Goal: Information Seeking & Learning: Learn about a topic

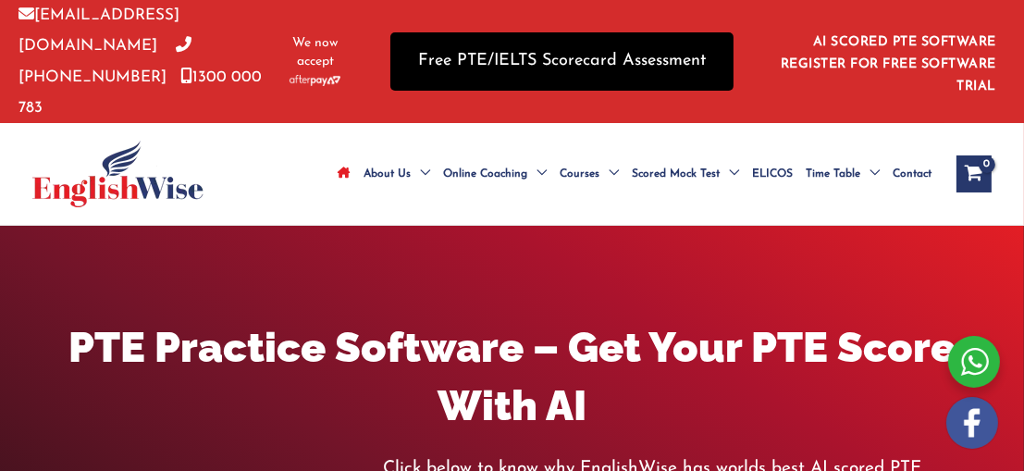
click at [641, 59] on link "Free PTE/IELTS Scorecard Assessment" at bounding box center [561, 61] width 343 height 58
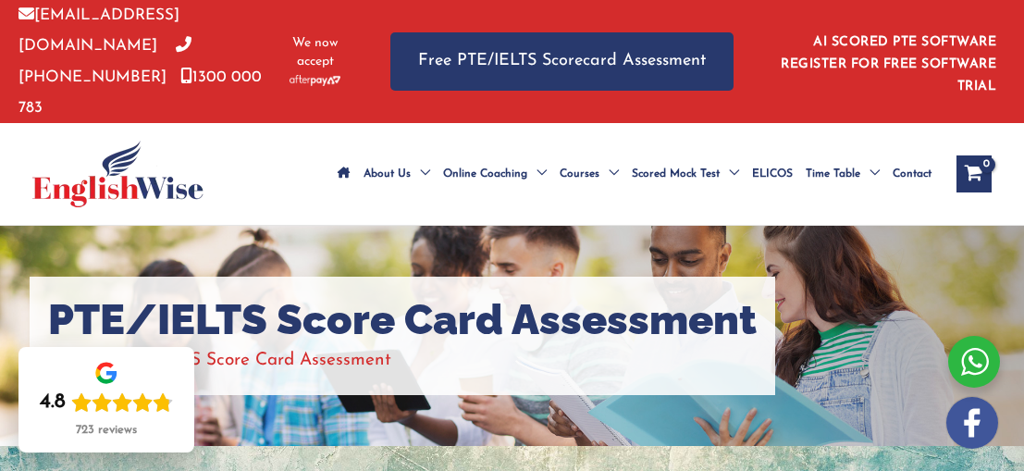
scroll to position [310, 0]
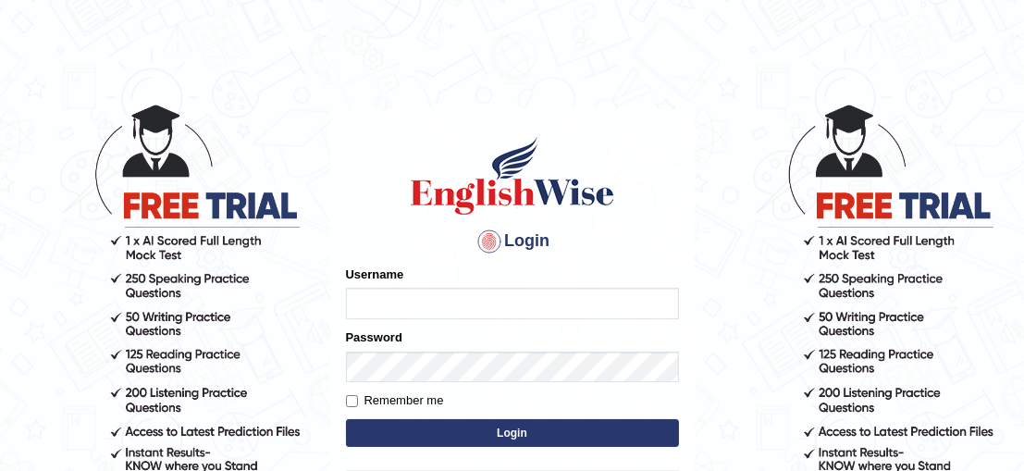
click at [416, 316] on input "Username" at bounding box center [512, 303] width 333 height 31
click at [416, 316] on input "h" at bounding box center [512, 303] width 333 height 31
type input "hetvi_patel19"
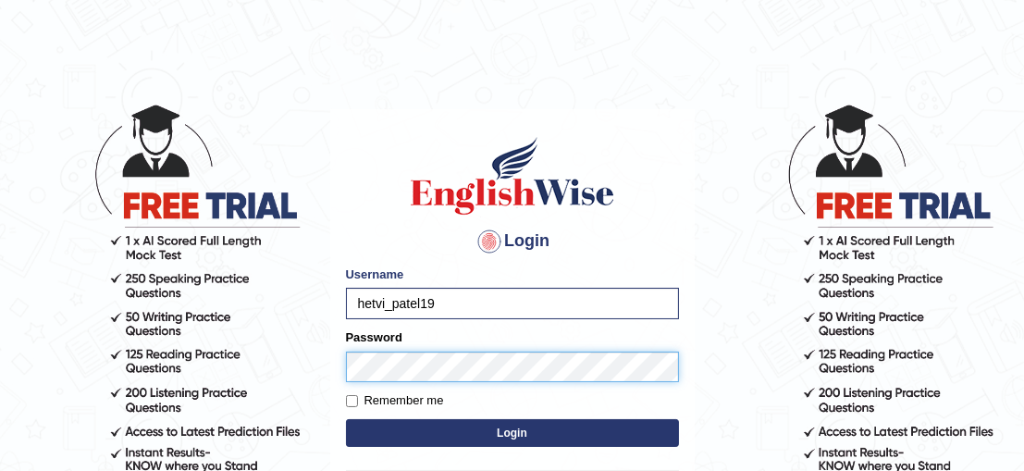
click at [346, 419] on button "Login" at bounding box center [512, 433] width 333 height 28
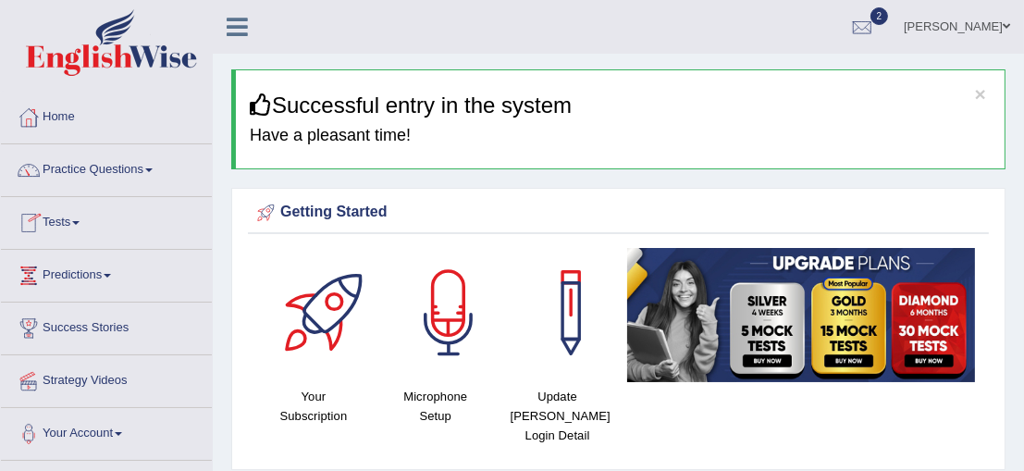
click at [71, 217] on link "Tests" at bounding box center [106, 220] width 211 height 46
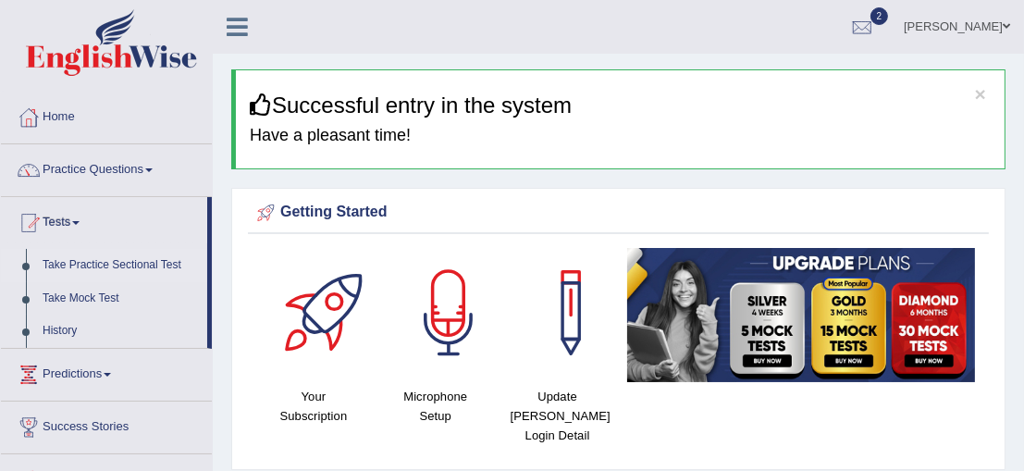
click at [132, 261] on link "Take Practice Sectional Test" at bounding box center [120, 265] width 173 height 33
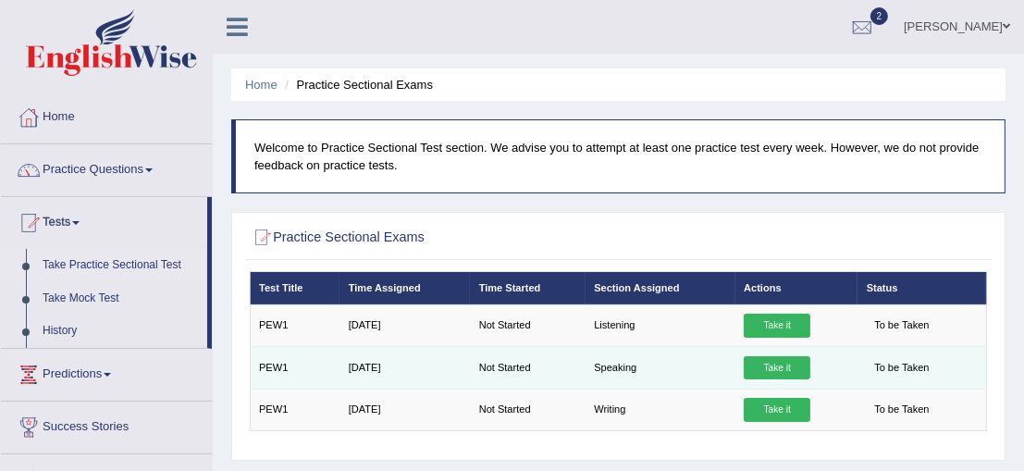
click at [771, 356] on link "Take it" at bounding box center [777, 368] width 67 height 24
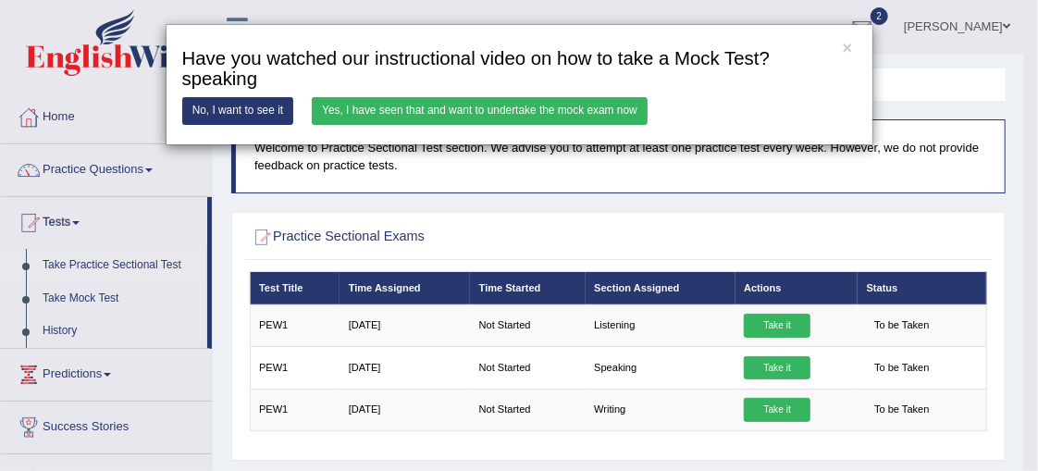
click at [499, 110] on link "Yes, I have seen that and want to undertake the mock exam now" at bounding box center [480, 110] width 336 height 27
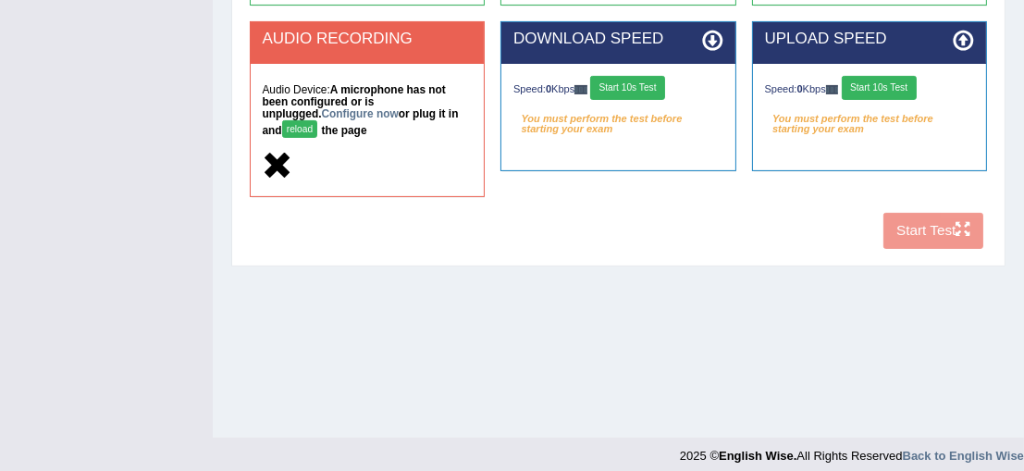
scroll to position [499, 0]
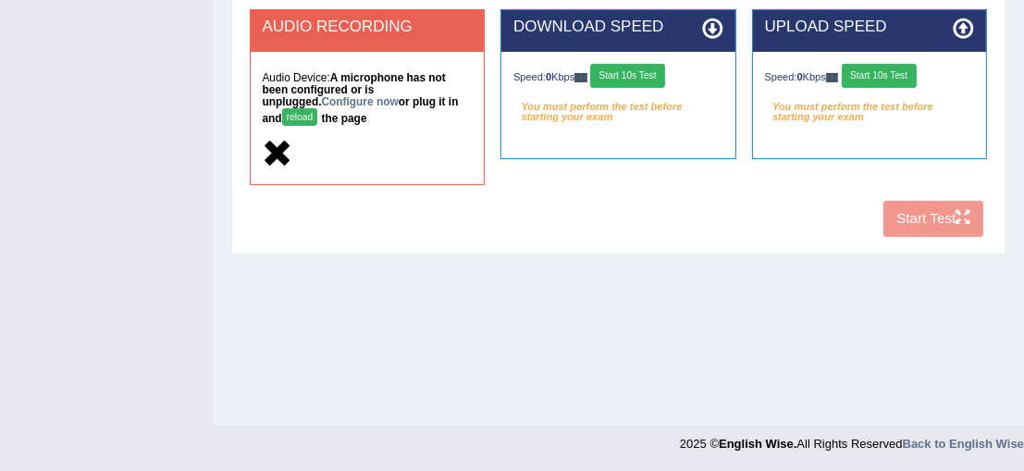
click at [318, 108] on button "reload" at bounding box center [300, 117] width 36 height 18
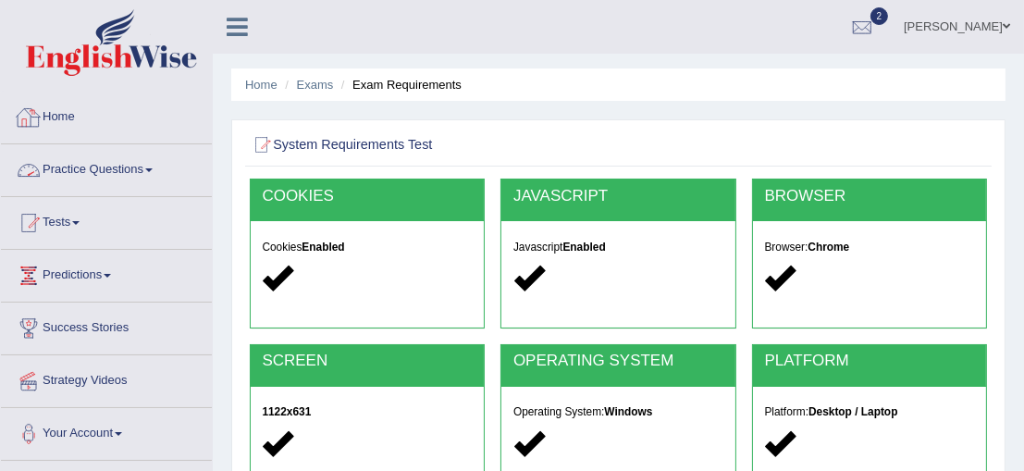
click at [72, 132] on link "Home" at bounding box center [106, 115] width 211 height 46
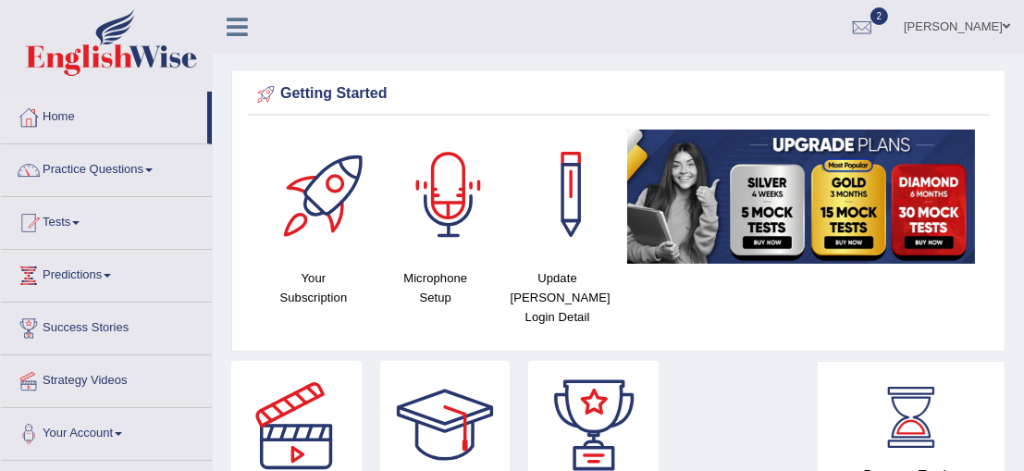
drag, startPoint x: 0, startPoint y: 0, endPoint x: 452, endPoint y: 177, distance: 485.5
click at [452, 177] on div at bounding box center [448, 193] width 129 height 129
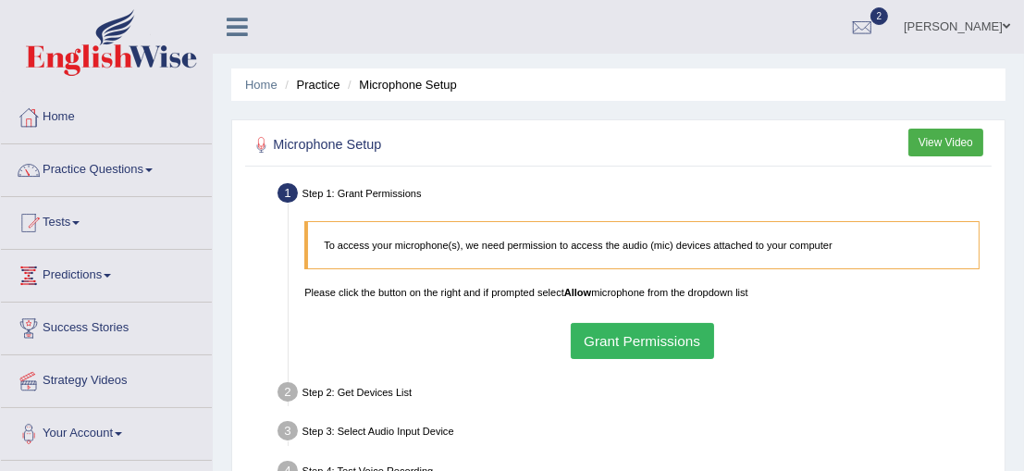
click at [660, 341] on button "Grant Permissions" at bounding box center [642, 341] width 143 height 36
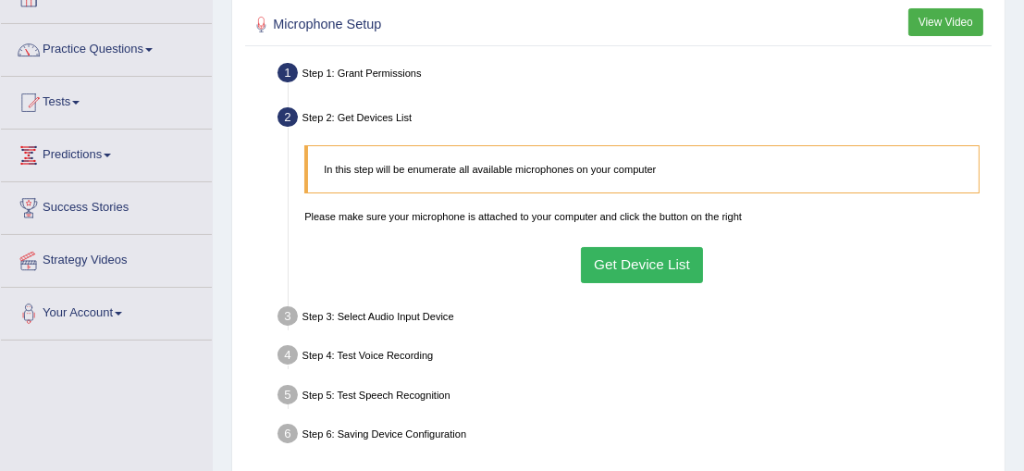
scroll to position [123, 0]
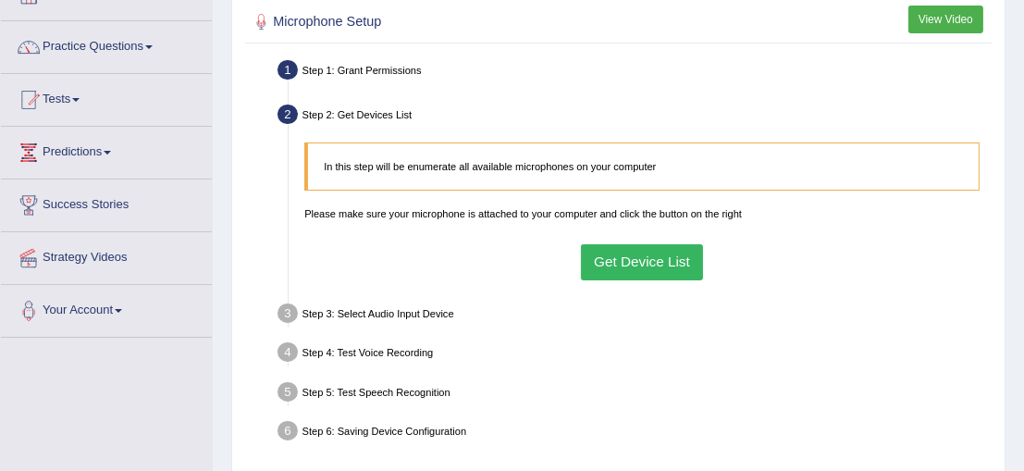
click at [651, 257] on button "Get Device List" at bounding box center [642, 262] width 123 height 36
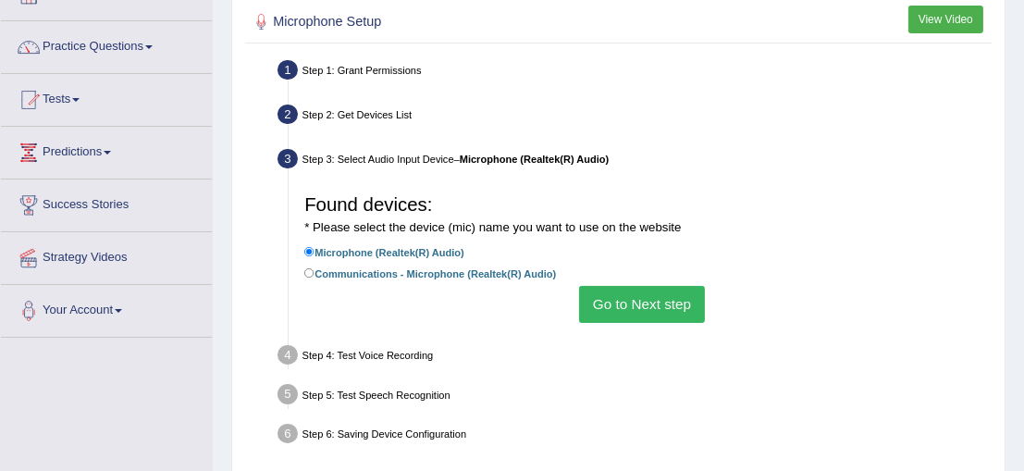
click at [642, 301] on button "Go to Next step" at bounding box center [641, 304] width 125 height 36
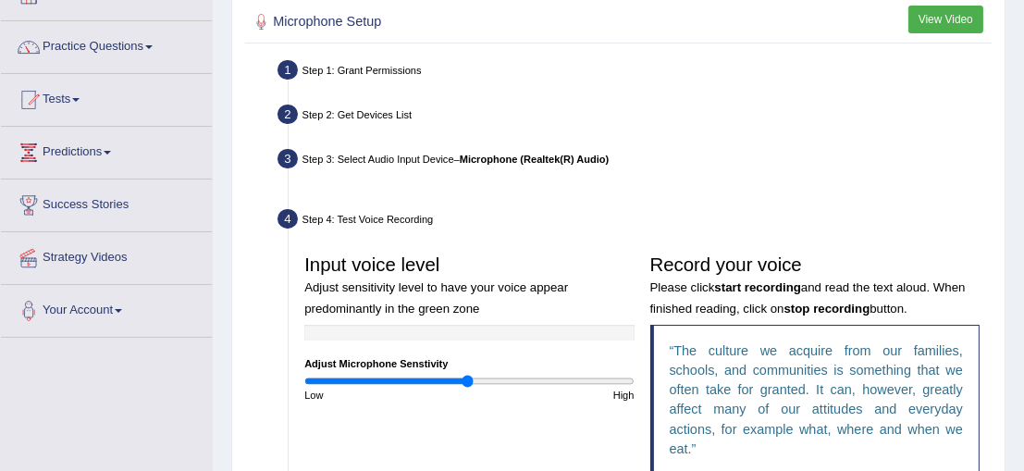
click at [642, 301] on ul "Step 1: Grant Permissions To access your microphone(s), we need permission to a…" at bounding box center [619, 384] width 738 height 658
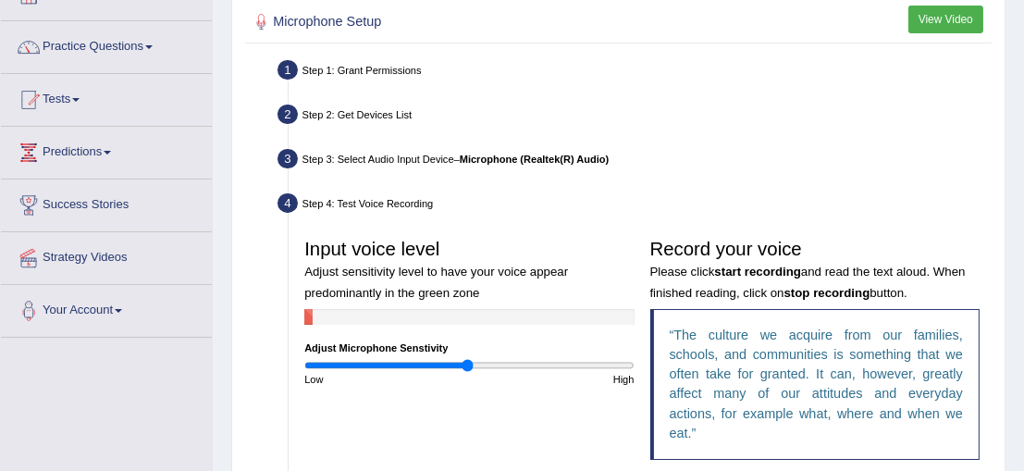
scroll to position [230, 0]
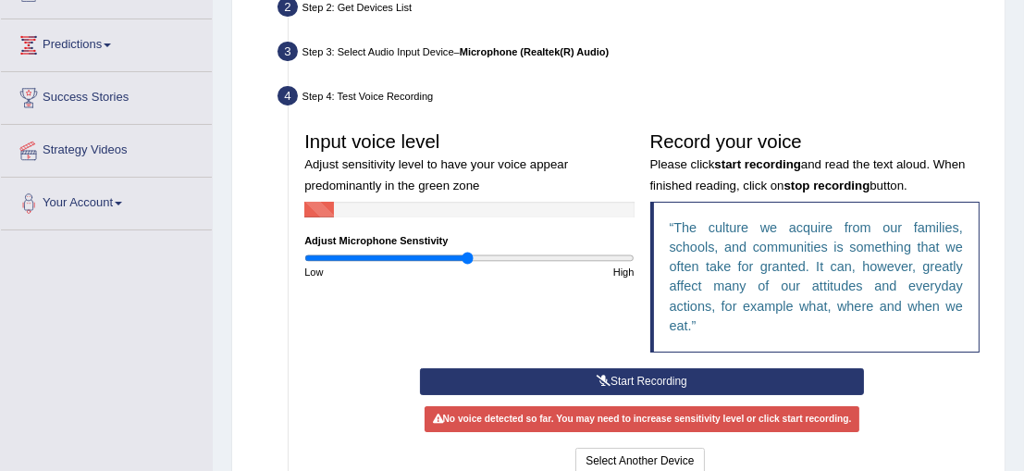
click at [615, 372] on button "Start Recording" at bounding box center [642, 381] width 445 height 27
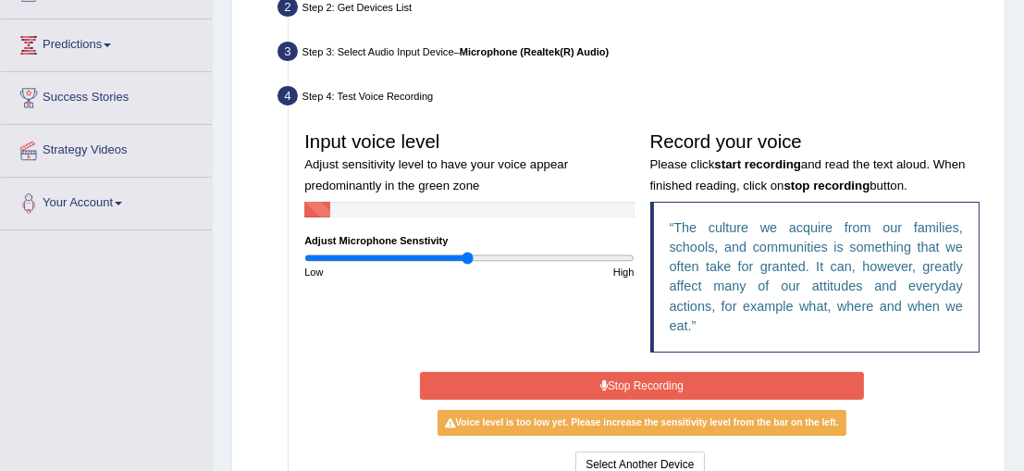
click at [644, 383] on button "Stop Recording" at bounding box center [642, 385] width 445 height 27
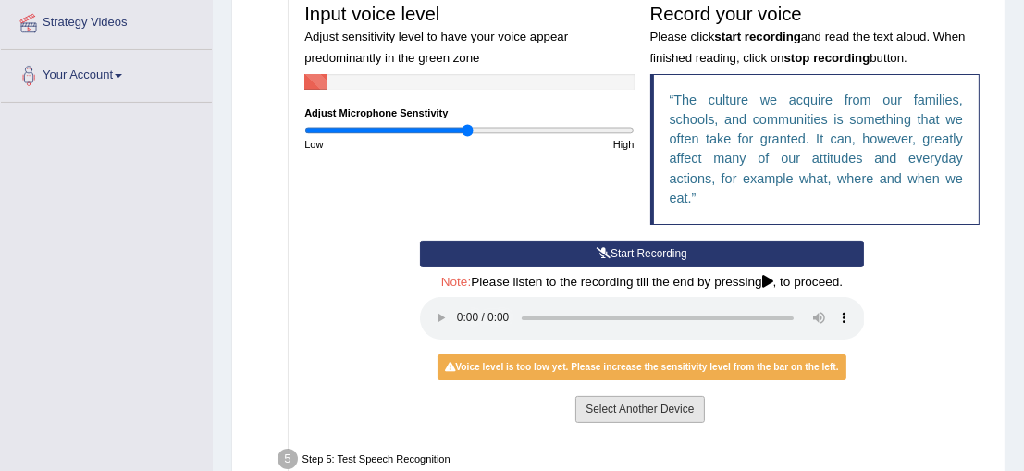
scroll to position [358, 0]
click at [637, 396] on button "Select Another Device" at bounding box center [639, 409] width 129 height 27
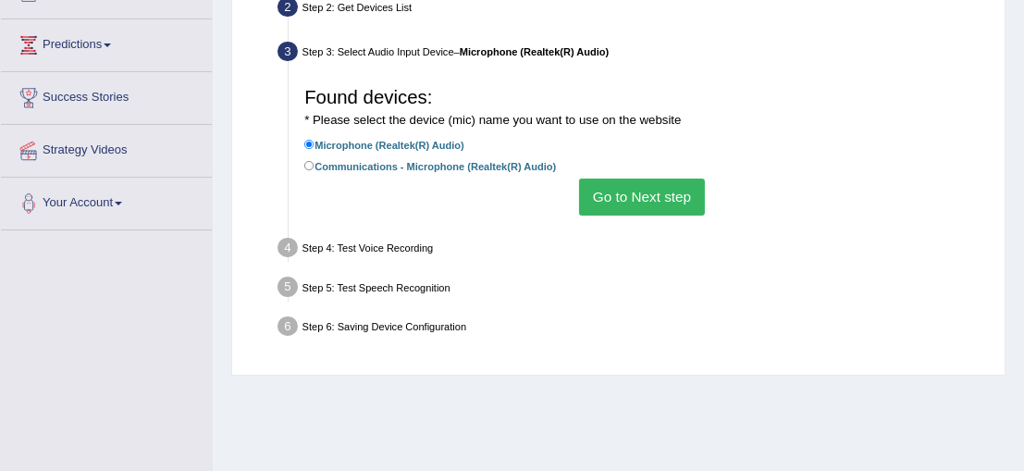
scroll to position [229, 0]
click at [388, 139] on label "Microphone (Realtek(R) Audio)" at bounding box center [384, 146] width 160 height 18
click at [314, 141] on input "Microphone (Realtek(R) Audio)" at bounding box center [309, 146] width 10 height 10
click at [632, 211] on button "Go to Next step" at bounding box center [641, 197] width 125 height 36
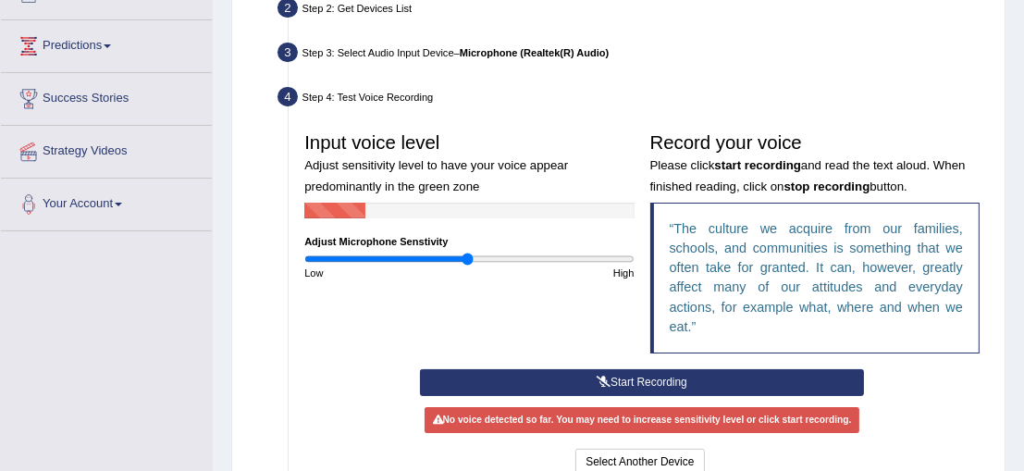
click at [645, 376] on button "Start Recording" at bounding box center [642, 382] width 445 height 27
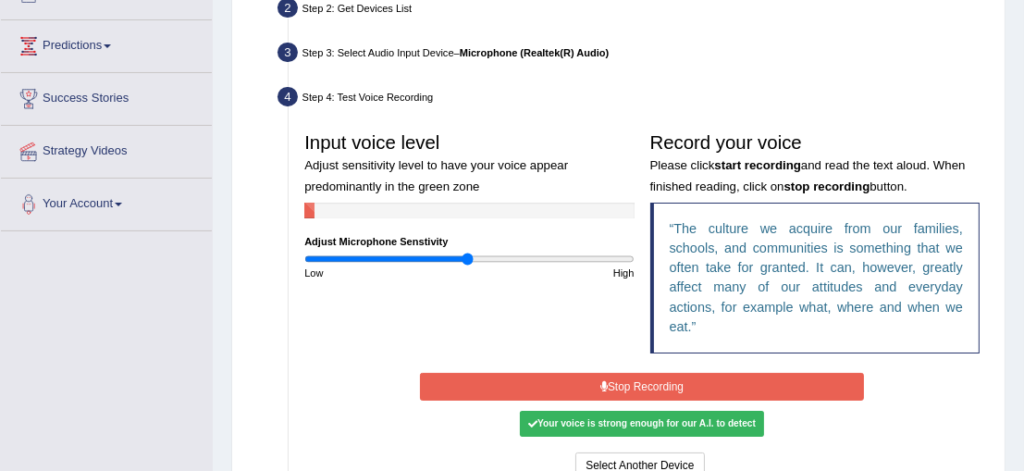
click at [645, 376] on button "Stop Recording" at bounding box center [642, 386] width 445 height 27
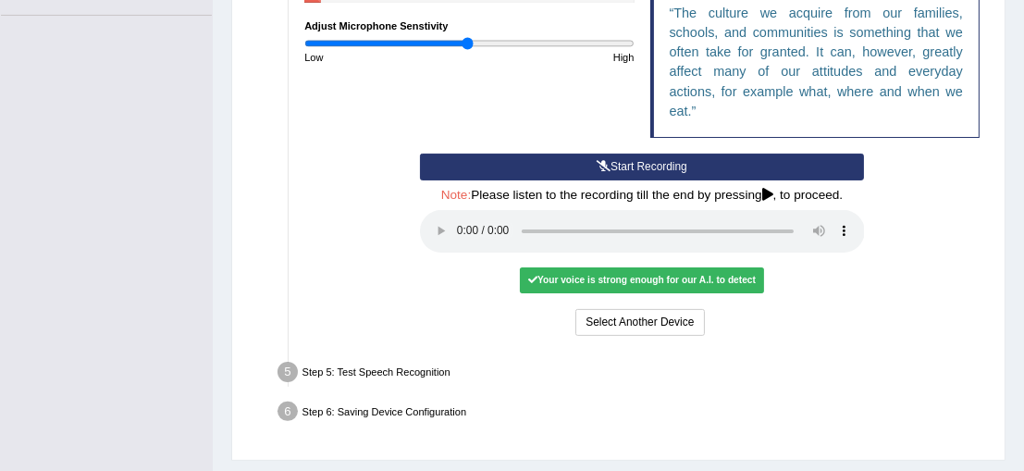
scroll to position [449, 0]
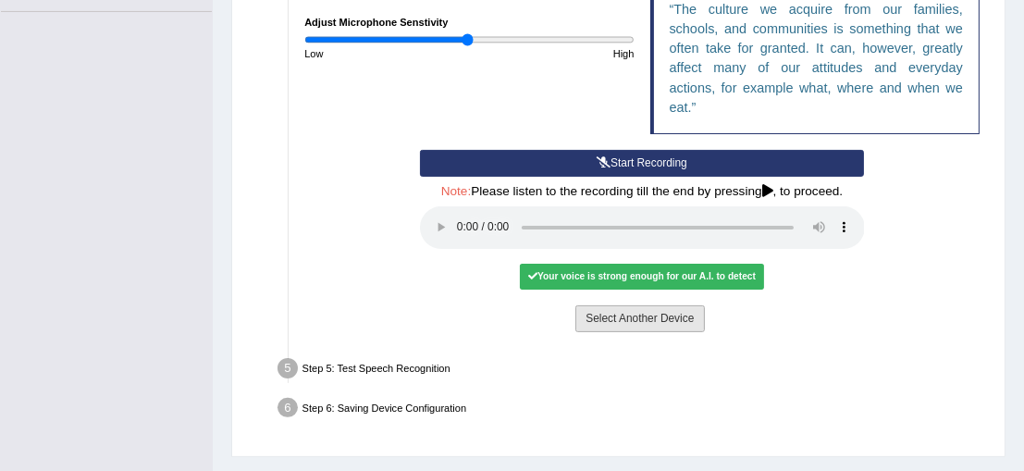
click at [635, 313] on button "Select Another Device" at bounding box center [639, 318] width 129 height 27
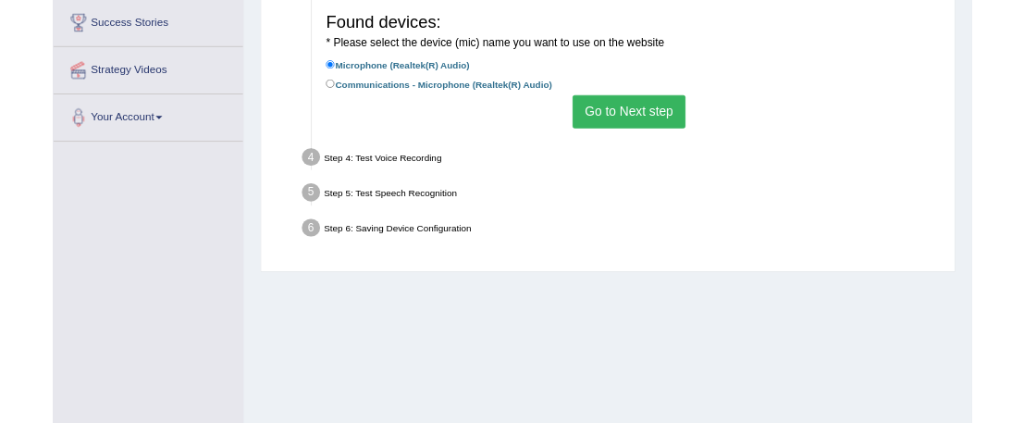
scroll to position [301, 0]
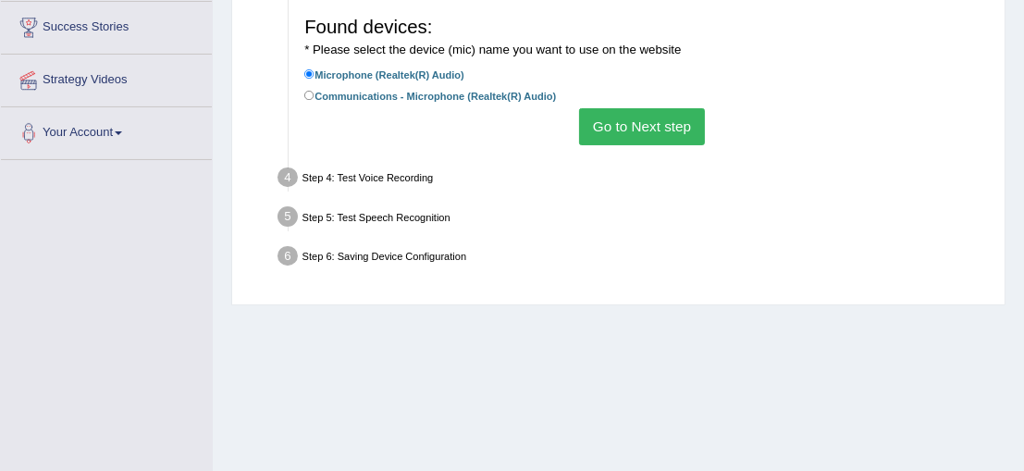
click at [598, 126] on button "Go to Next step" at bounding box center [641, 126] width 125 height 36
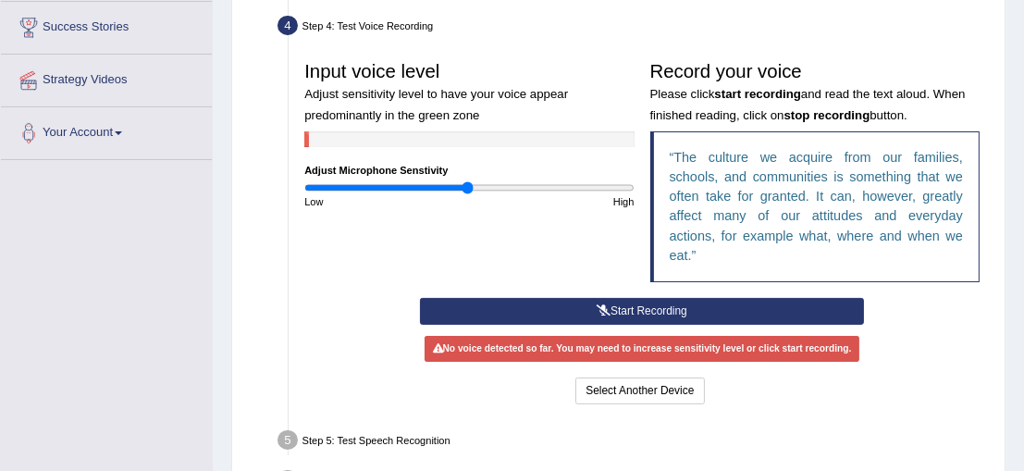
click at [666, 305] on button "Start Recording" at bounding box center [642, 311] width 445 height 27
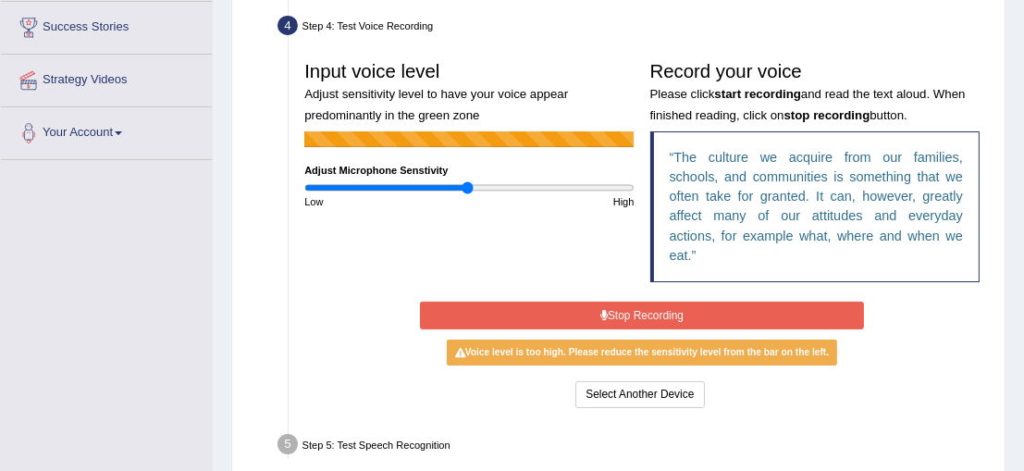
click at [666, 323] on button "Stop Recording" at bounding box center [642, 315] width 445 height 27
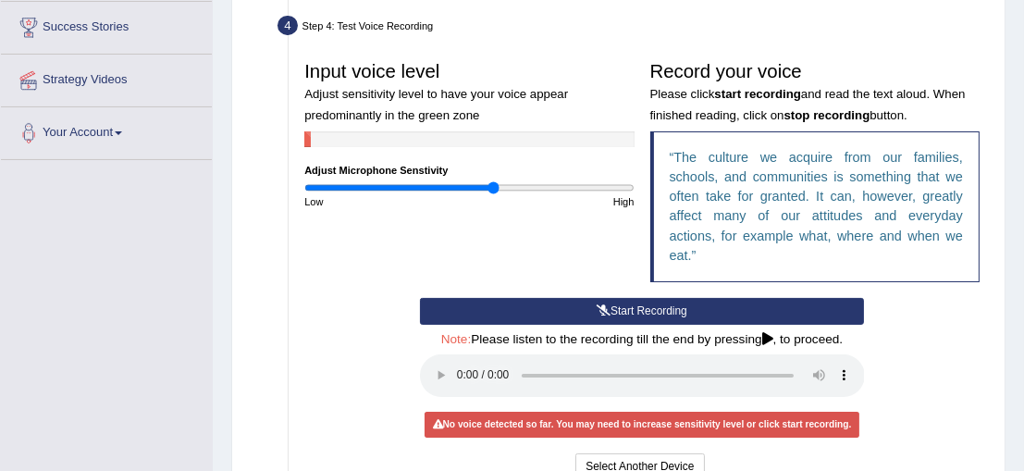
type input "1.16"
click at [494, 187] on input "range" at bounding box center [468, 187] width 329 height 13
click at [642, 303] on button "Start Recording" at bounding box center [642, 311] width 445 height 27
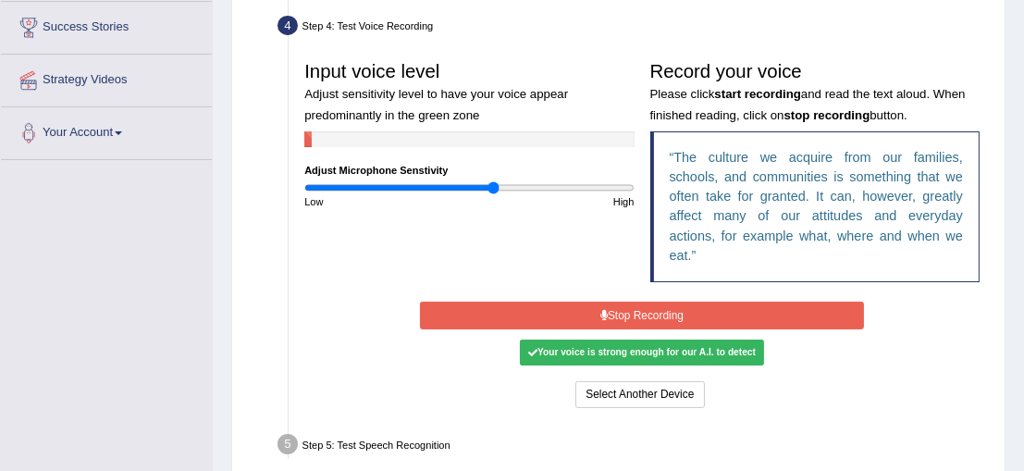
click at [707, 323] on button "Stop Recording" at bounding box center [642, 315] width 445 height 27
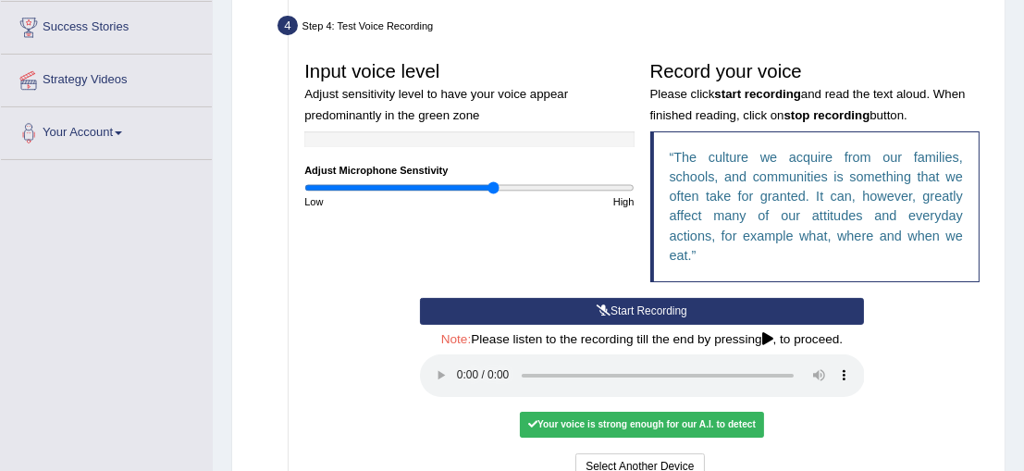
click at [638, 315] on button "Start Recording" at bounding box center [642, 311] width 445 height 27
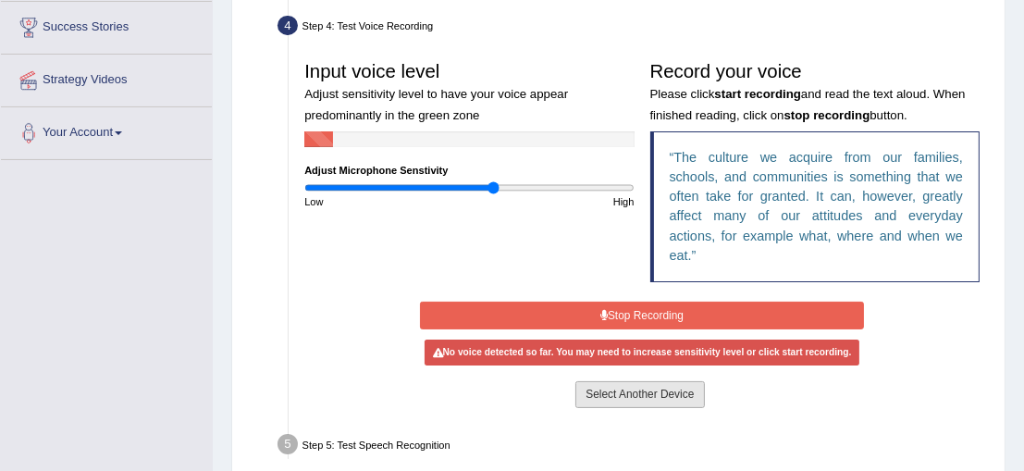
click at [638, 396] on button "Select Another Device" at bounding box center [639, 394] width 129 height 27
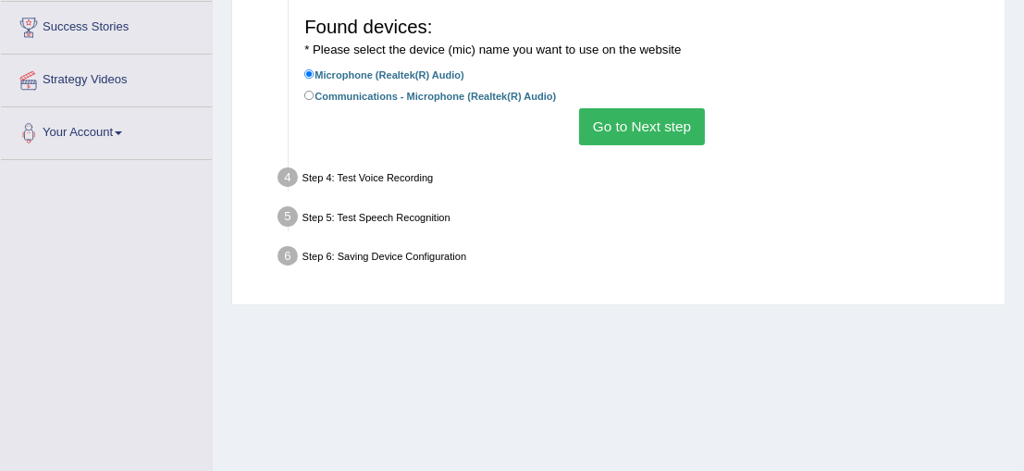
click at [385, 100] on label "Communications - Microphone (Realtek(R) Audio)" at bounding box center [430, 96] width 252 height 18
click at [314, 100] on input "Communications - Microphone (Realtek(R) Audio)" at bounding box center [309, 96] width 10 height 10
radio input "true"
click at [657, 128] on button "Go to Next step" at bounding box center [641, 126] width 125 height 36
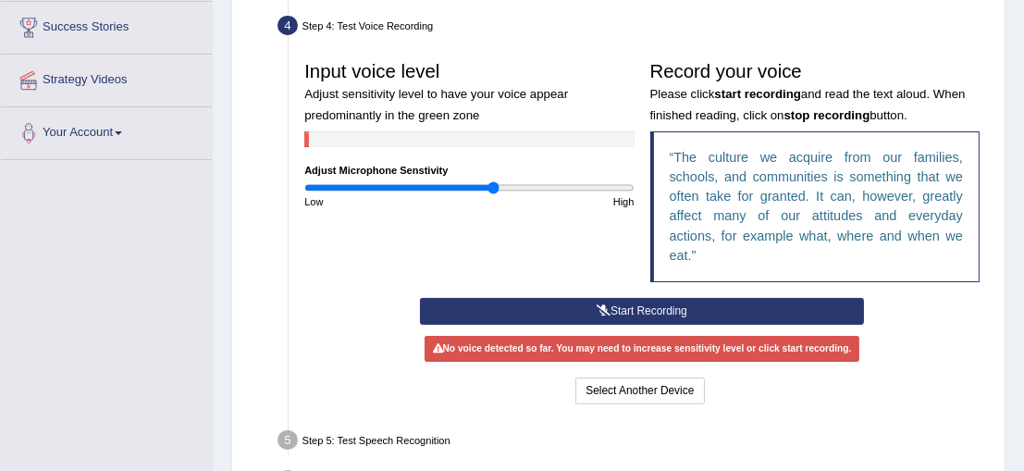
click at [664, 310] on button "Start Recording" at bounding box center [642, 311] width 445 height 27
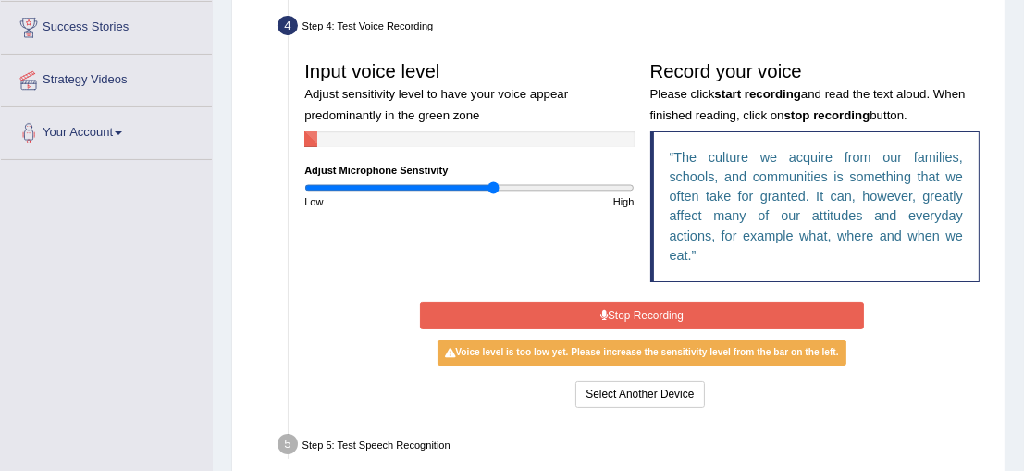
click at [664, 310] on button "Stop Recording" at bounding box center [642, 315] width 445 height 27
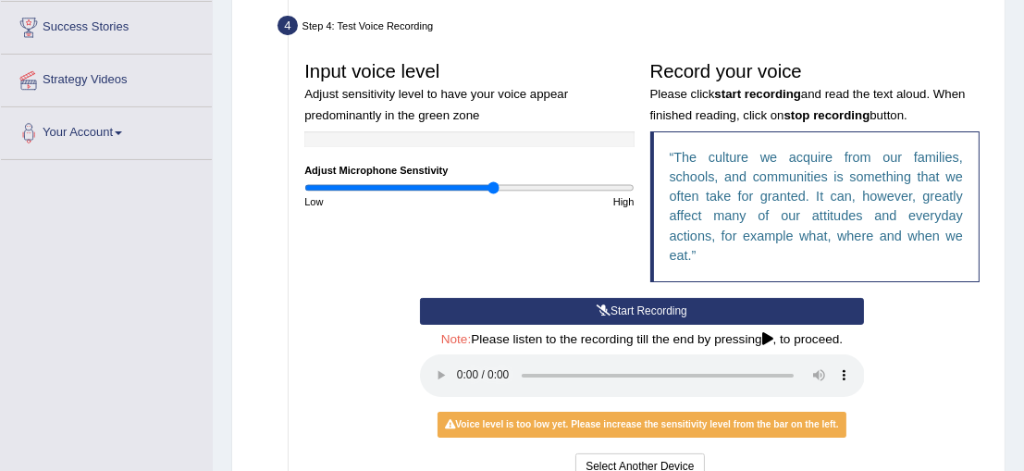
drag, startPoint x: 92, startPoint y: 24, endPoint x: 444, endPoint y: 217, distance: 401.1
click at [444, 217] on div "Input voice level Adjust sensitivity level to have your voice appear predominan…" at bounding box center [642, 175] width 691 height 245
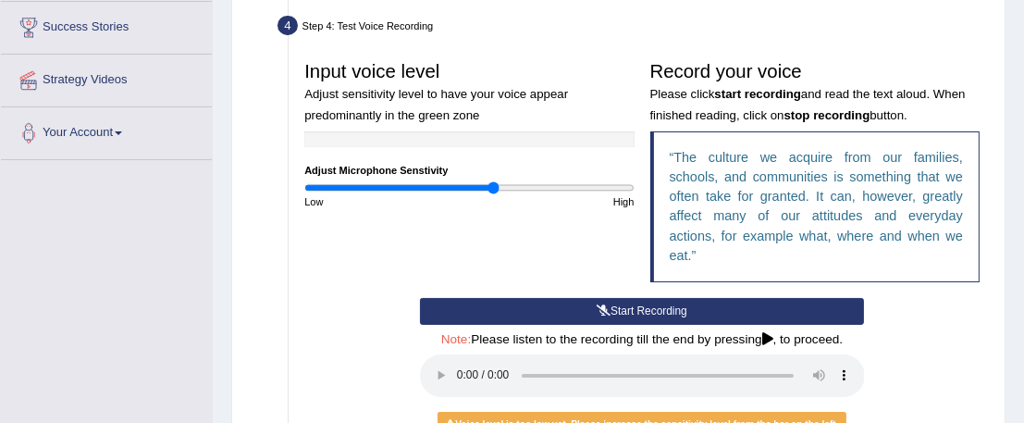
click at [650, 309] on button "Start Recording" at bounding box center [642, 311] width 445 height 27
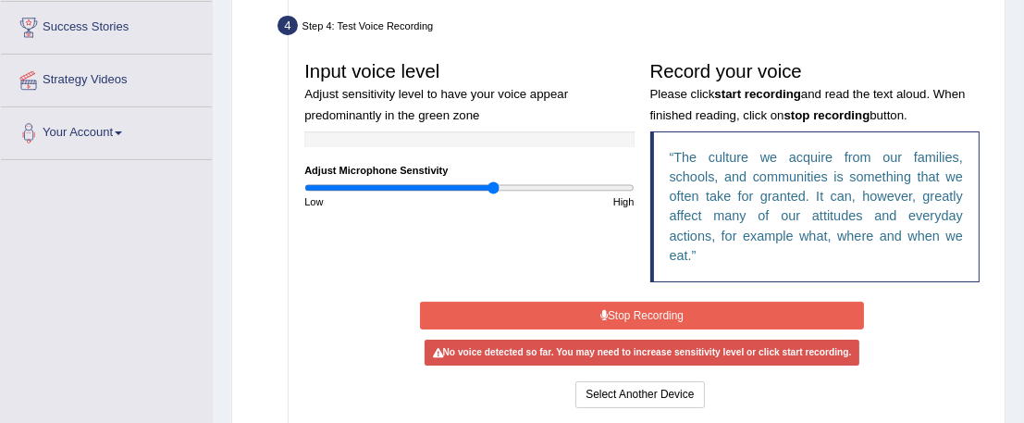
click at [650, 309] on button "Stop Recording" at bounding box center [642, 315] width 445 height 27
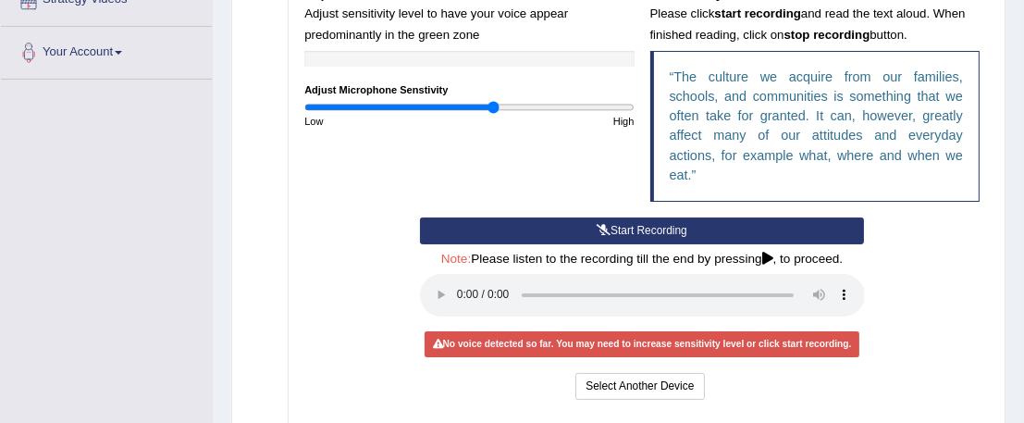
scroll to position [383, 0]
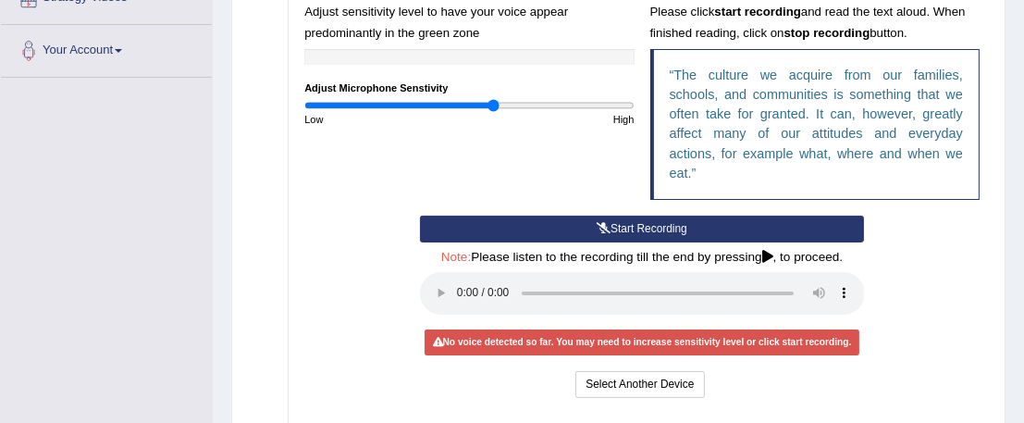
click at [604, 239] on button "Start Recording" at bounding box center [642, 228] width 445 height 27
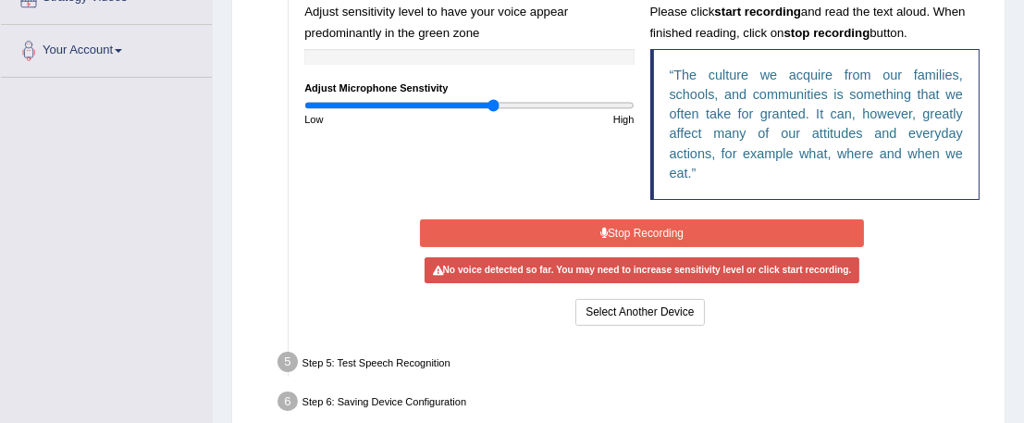
click at [655, 231] on button "Stop Recording" at bounding box center [642, 232] width 445 height 27
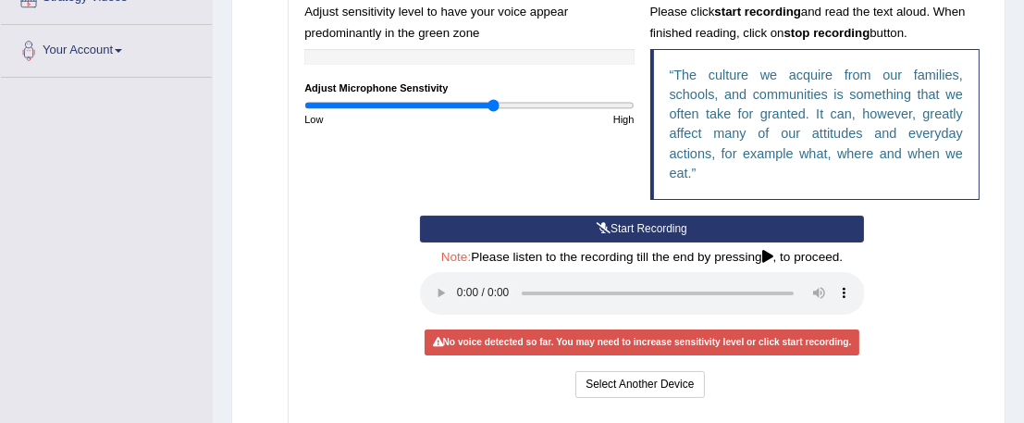
click at [655, 231] on button "Start Recording" at bounding box center [642, 228] width 445 height 27
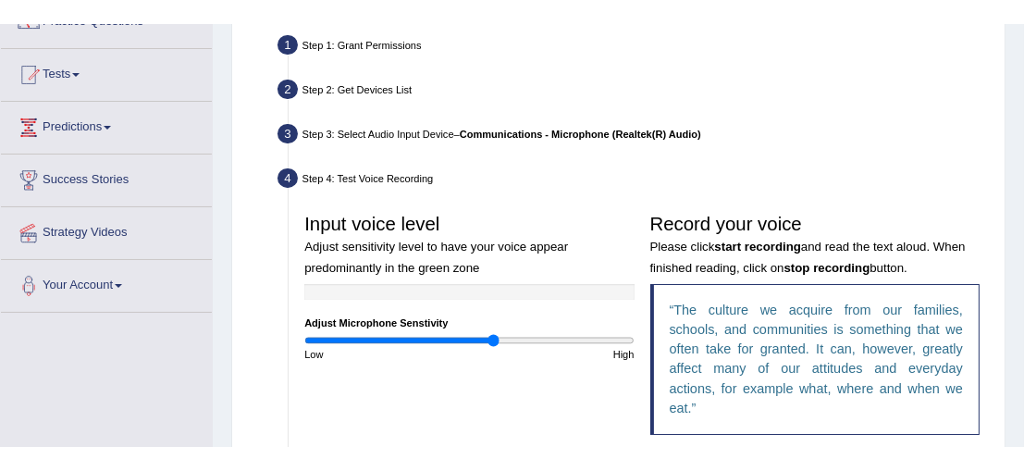
scroll to position [167, 0]
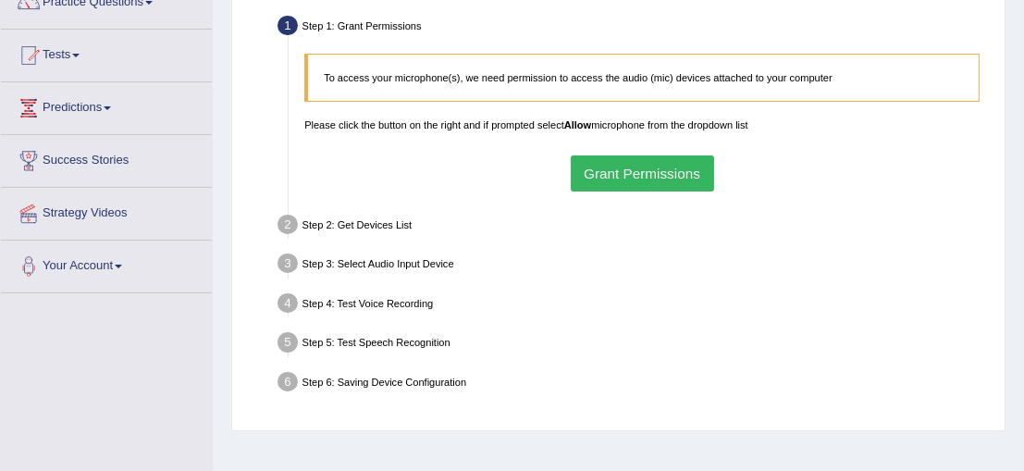
click at [583, 169] on button "Grant Permissions" at bounding box center [642, 173] width 143 height 36
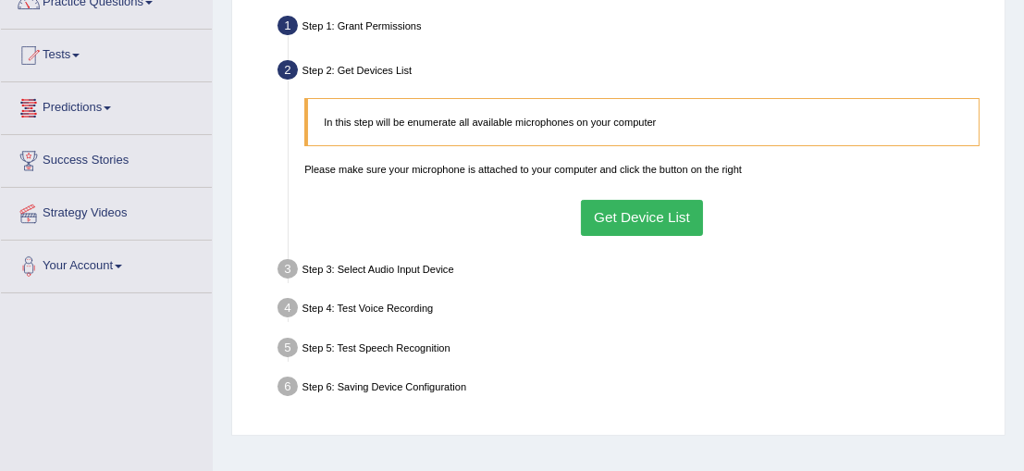
click at [633, 221] on button "Get Device List" at bounding box center [642, 218] width 123 height 36
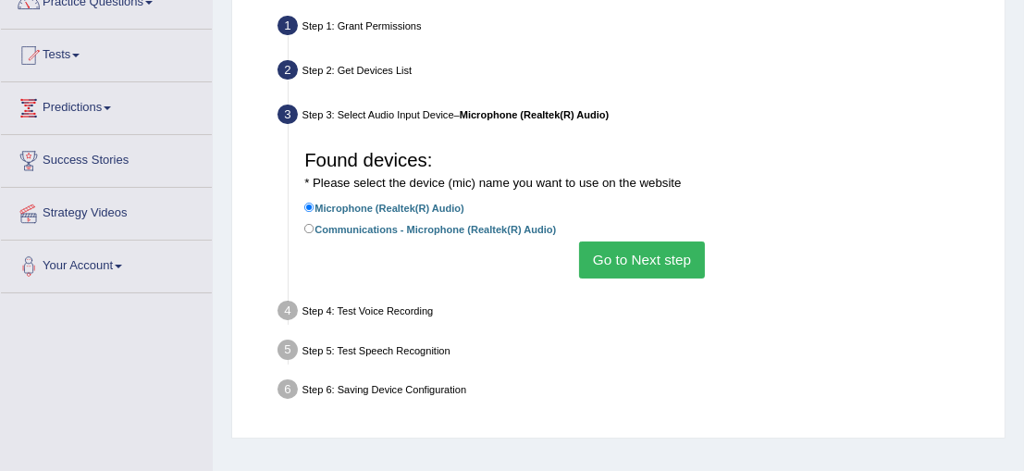
click at [637, 255] on button "Go to Next step" at bounding box center [641, 259] width 125 height 36
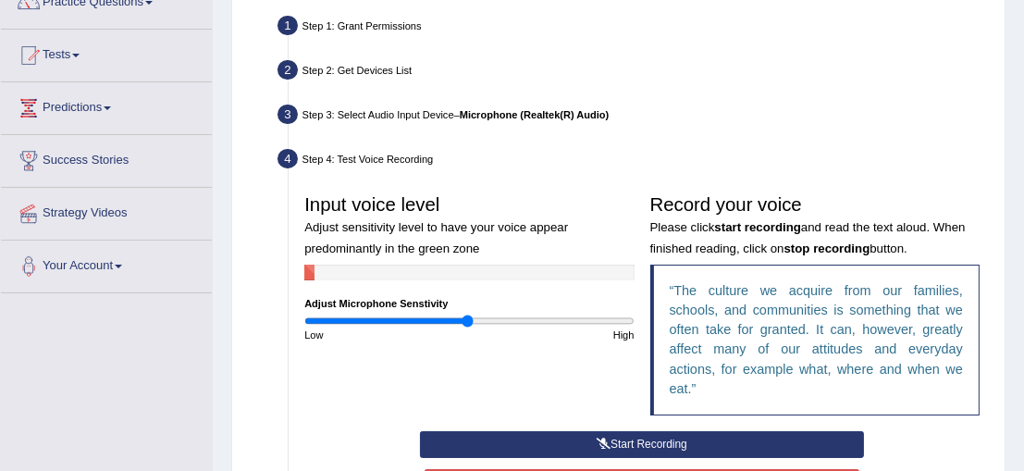
click at [601, 454] on button "Start Recording" at bounding box center [642, 444] width 445 height 27
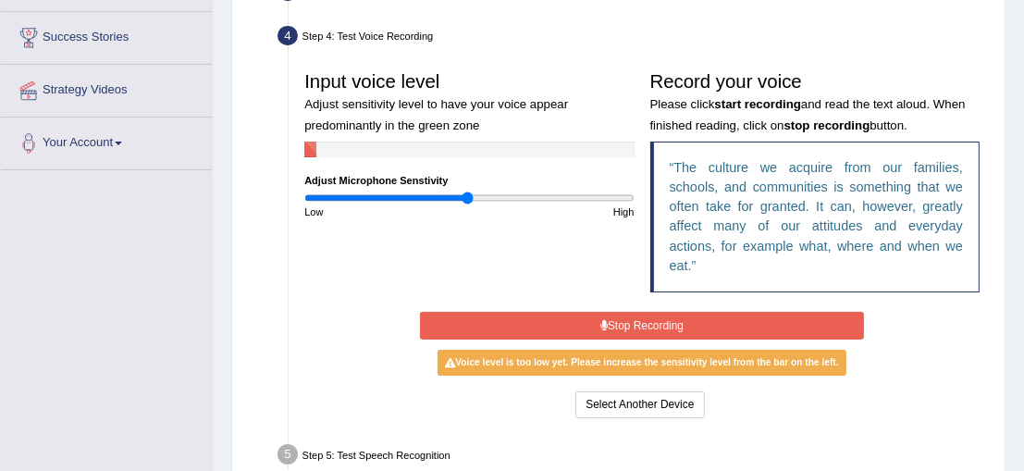
scroll to position [294, 0]
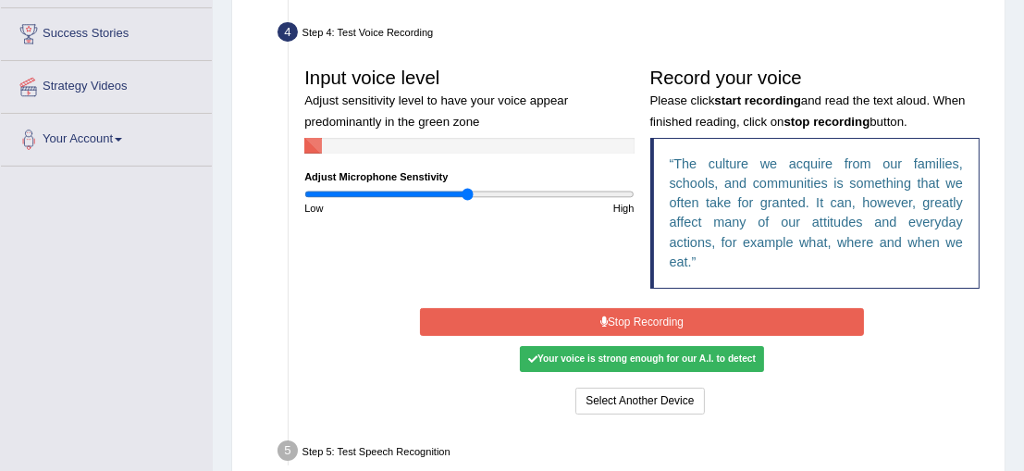
click at [671, 313] on button "Stop Recording" at bounding box center [642, 321] width 445 height 27
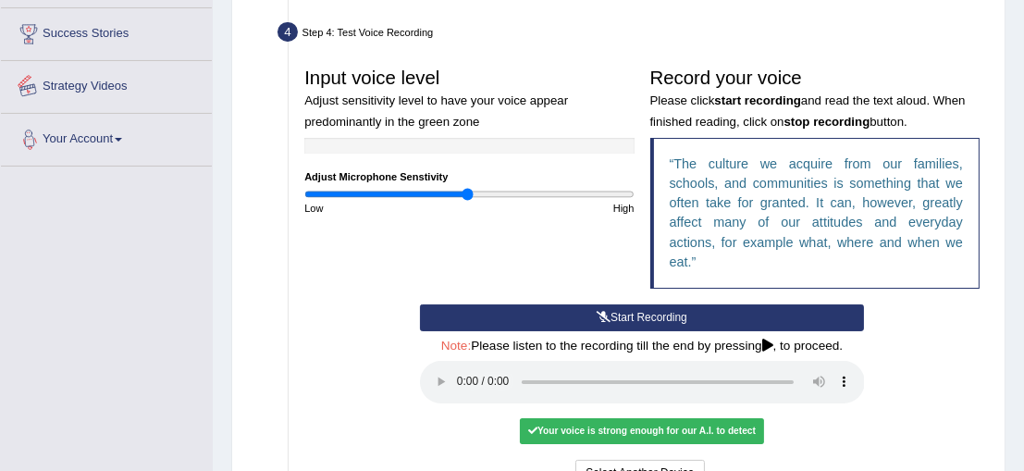
click at [215, 151] on div "Home Practice Microphone Setup You have already completed the setup earlier wit…" at bounding box center [618, 168] width 811 height 925
click at [629, 329] on div "Start Recording Stop Recording Note: Please listen to the recording till the en…" at bounding box center [642, 397] width 461 height 186
click at [668, 319] on button "Start Recording" at bounding box center [642, 317] width 445 height 27
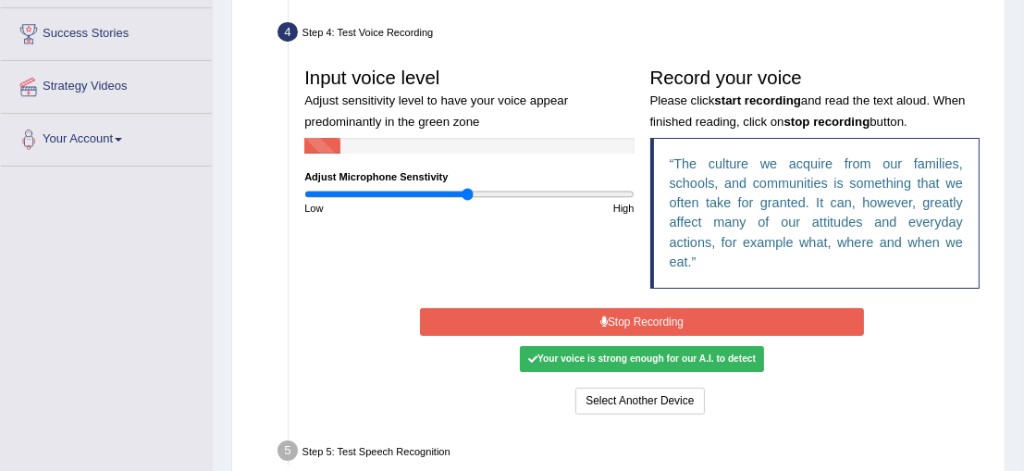
click at [668, 319] on button "Stop Recording" at bounding box center [642, 321] width 445 height 27
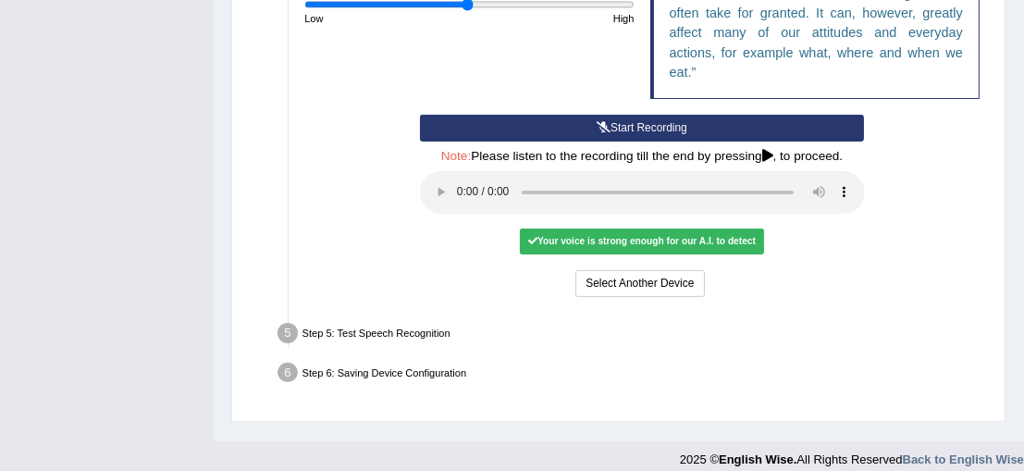
scroll to position [499, 0]
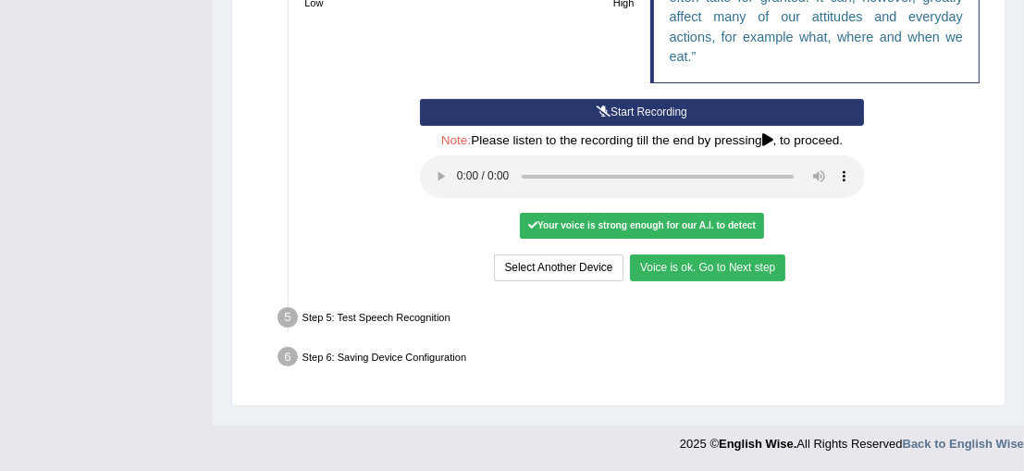
click at [663, 274] on button "Voice is ok. Go to Next step" at bounding box center [707, 267] width 155 height 27
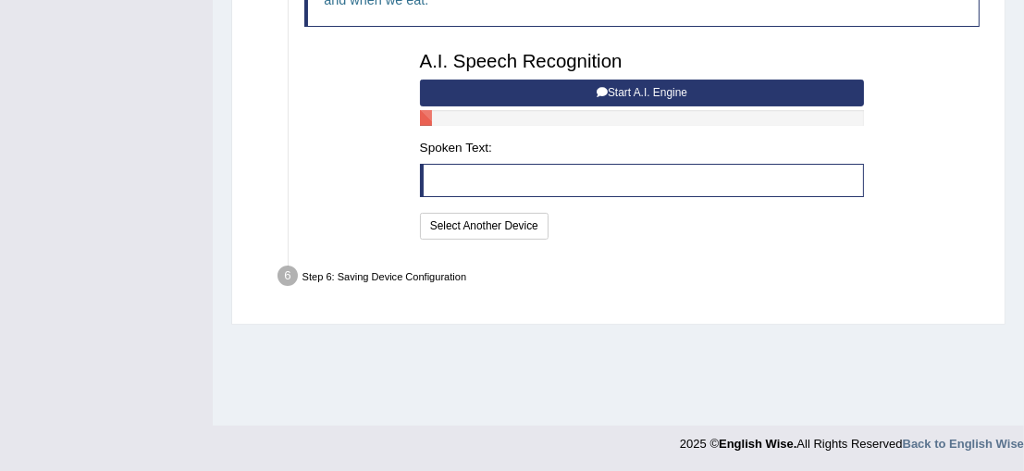
click at [633, 99] on button "Start A.I. Engine" at bounding box center [642, 93] width 445 height 27
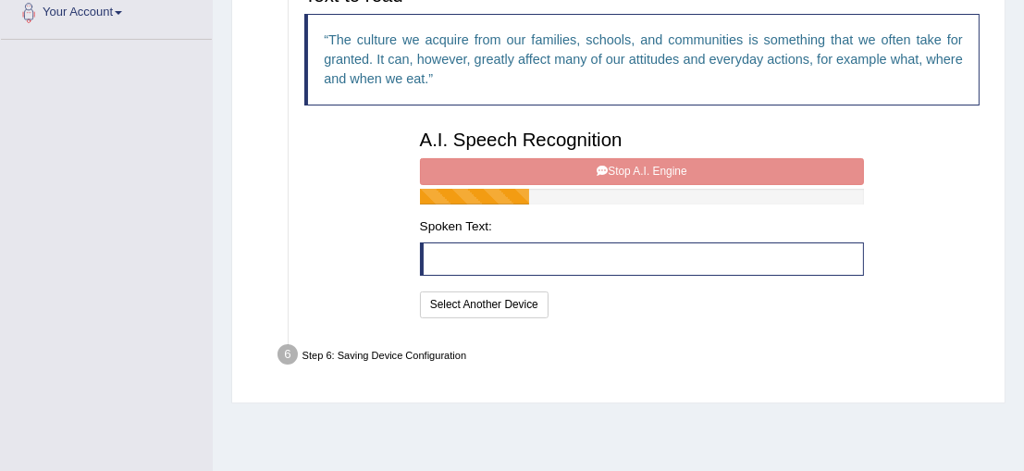
scroll to position [378, 0]
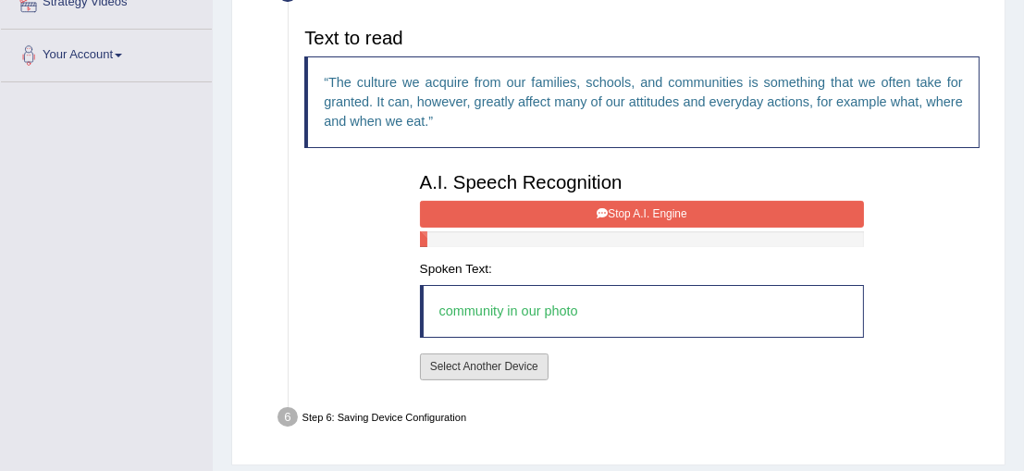
click at [503, 362] on button "Select Another Device" at bounding box center [484, 366] width 129 height 27
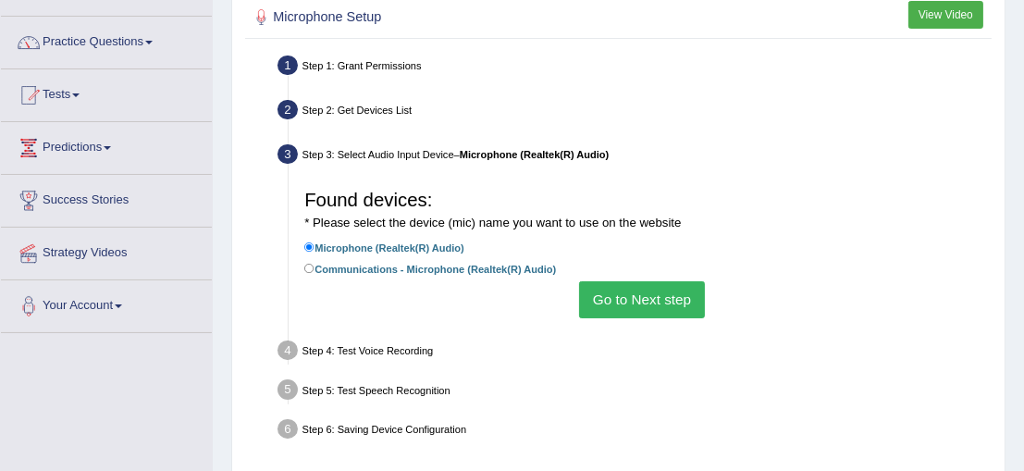
scroll to position [0, 0]
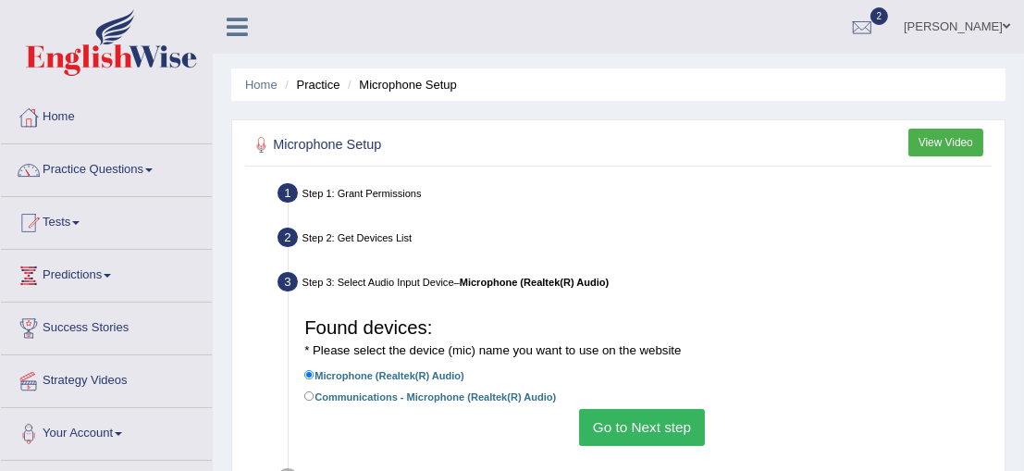
click at [942, 145] on button "View Video" at bounding box center [945, 142] width 75 height 27
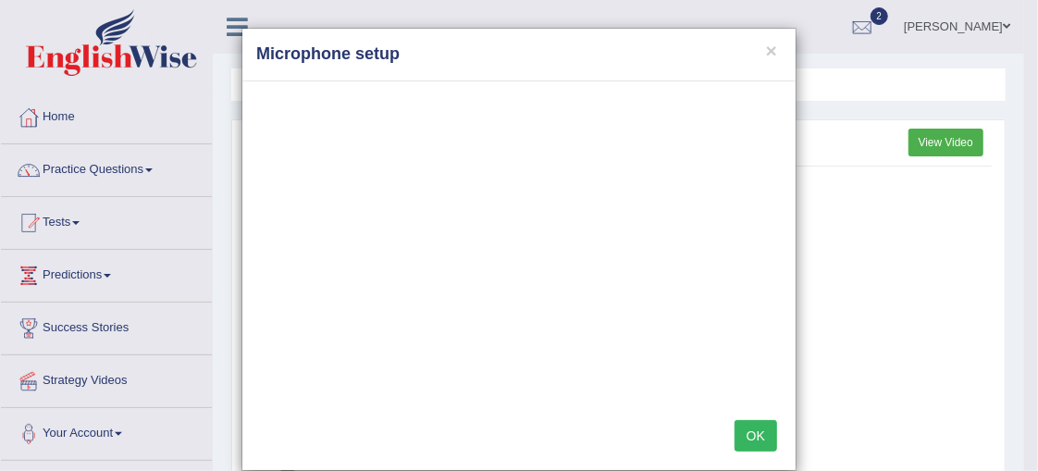
click at [772, 53] on h4 "Microphone setup" at bounding box center [518, 55] width 525 height 24
click at [773, 54] on h4 "Microphone setup" at bounding box center [518, 55] width 525 height 24
click at [766, 50] on div "× Microphone setup" at bounding box center [518, 55] width 553 height 53
click at [766, 50] on button "×" at bounding box center [771, 50] width 11 height 19
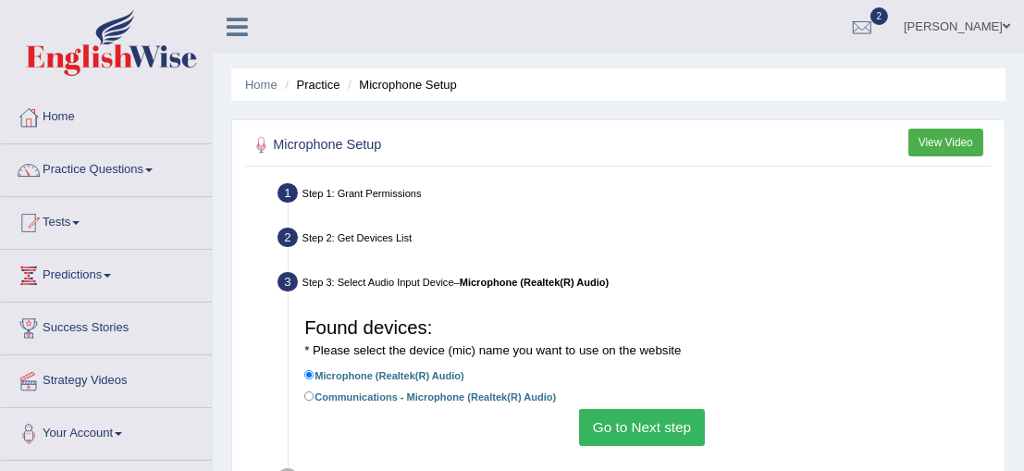
click at [338, 194] on div "Step 1: Grant Permissions" at bounding box center [634, 195] width 727 height 34
click at [288, 195] on li "Step 1: Grant Permissions To access your microphone(s), we need permission to a…" at bounding box center [634, 195] width 707 height 34
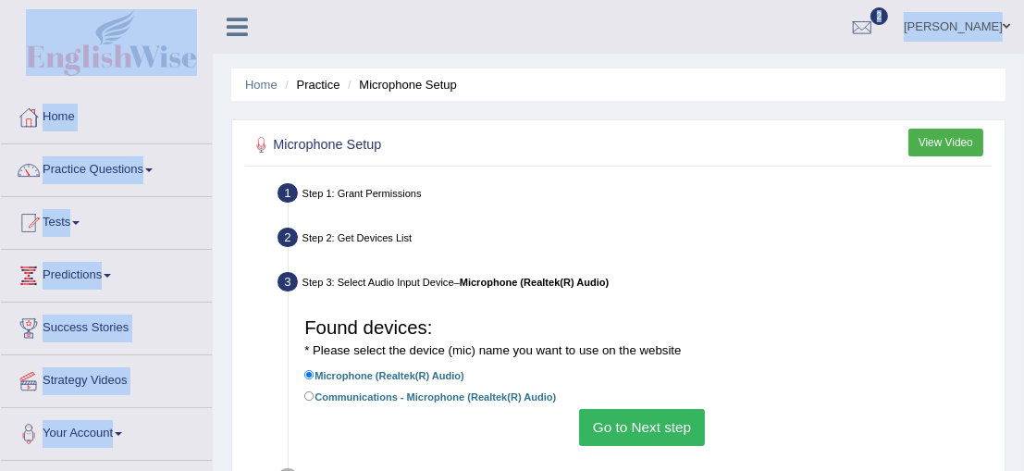
drag, startPoint x: 59, startPoint y: 1, endPoint x: 126, endPoint y: -16, distance: 68.6
click at [126, 0] on html "Toggle navigation Home Practice Questions Speaking Practice Read Aloud Repeat S…" at bounding box center [512, 235] width 1024 height 471
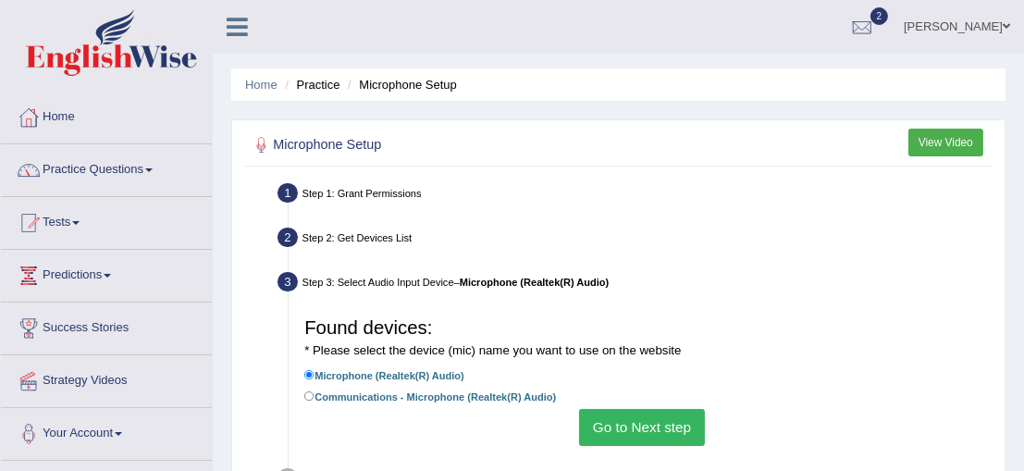
click at [497, 189] on div "Step 1: Grant Permissions" at bounding box center [634, 195] width 727 height 34
click at [572, 187] on div "Step 1: Grant Permissions" at bounding box center [634, 195] width 727 height 34
click at [614, 420] on button "Go to Next step" at bounding box center [641, 427] width 125 height 36
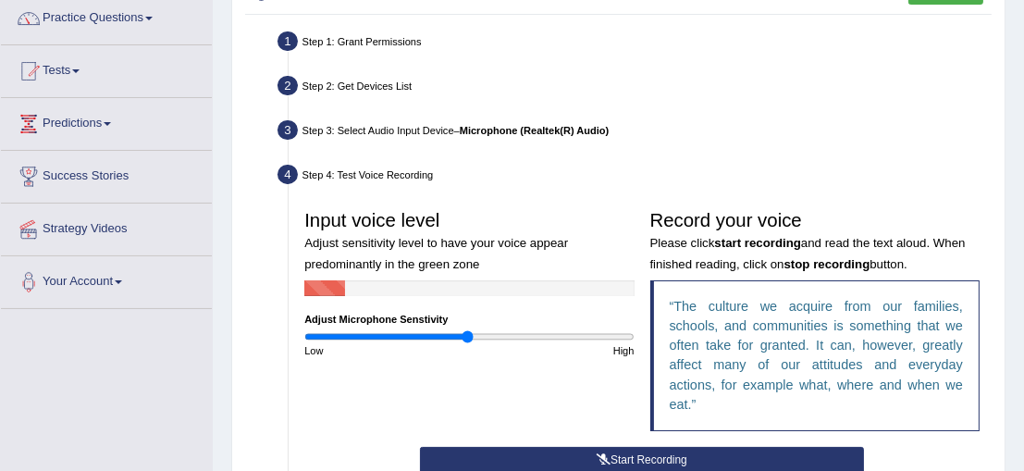
scroll to position [220, 0]
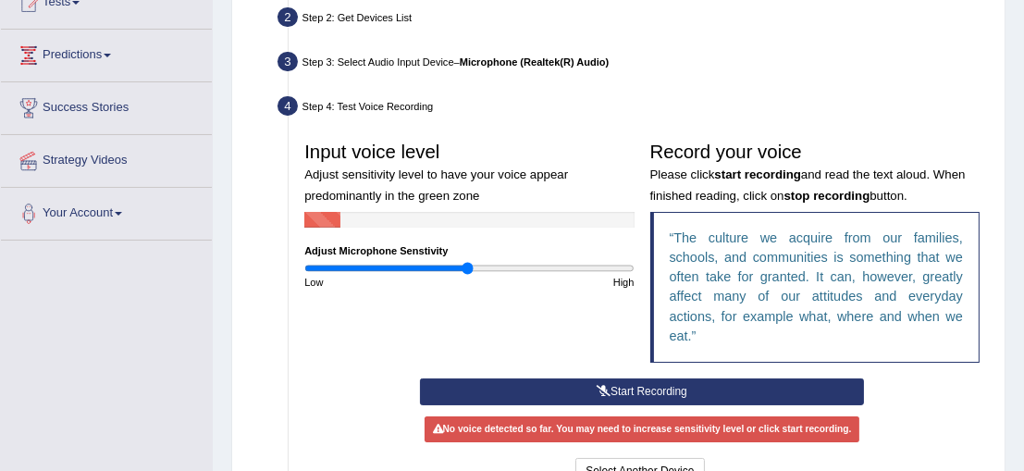
click at [715, 394] on button "Start Recording" at bounding box center [642, 391] width 445 height 27
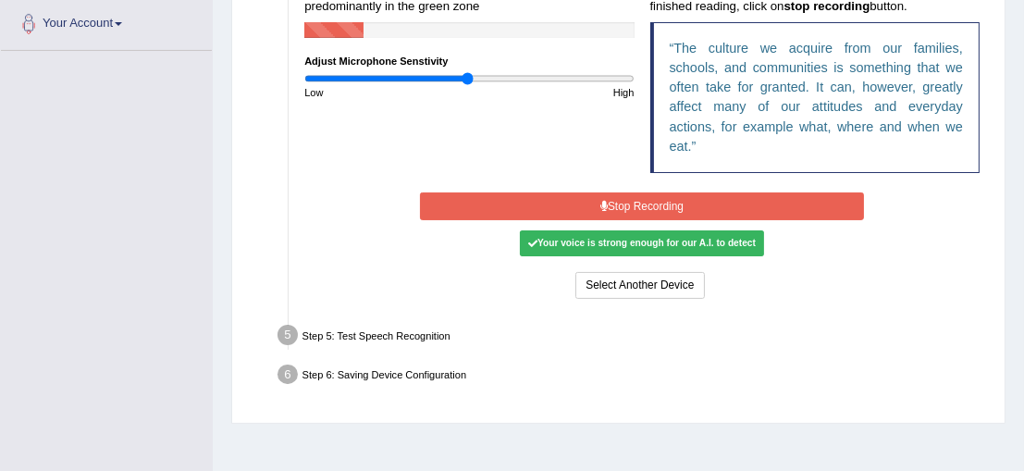
scroll to position [419, 0]
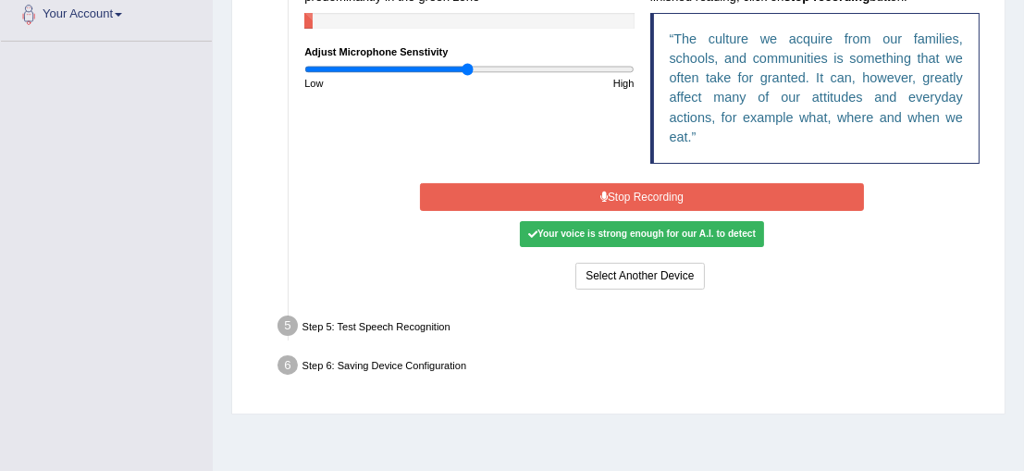
click at [652, 203] on button "Stop Recording" at bounding box center [642, 196] width 445 height 27
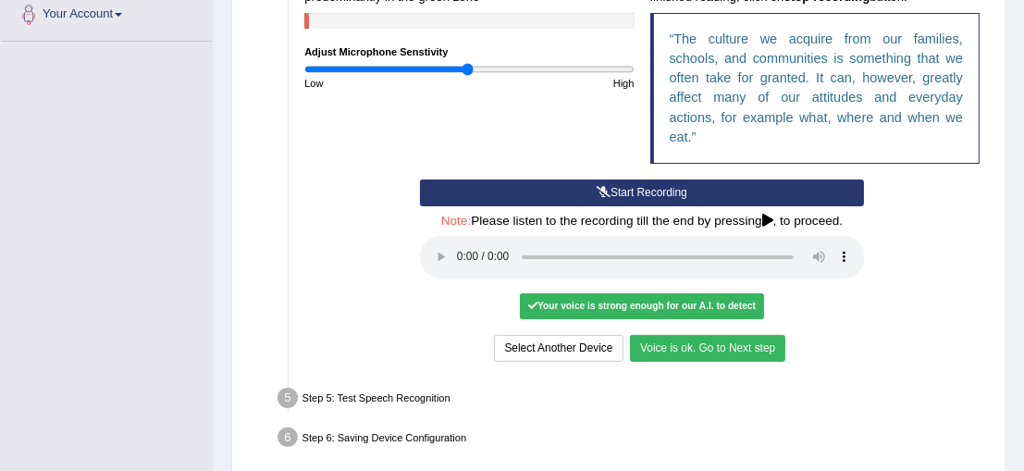
click at [666, 348] on button "Voice is ok. Go to Next step" at bounding box center [707, 348] width 155 height 27
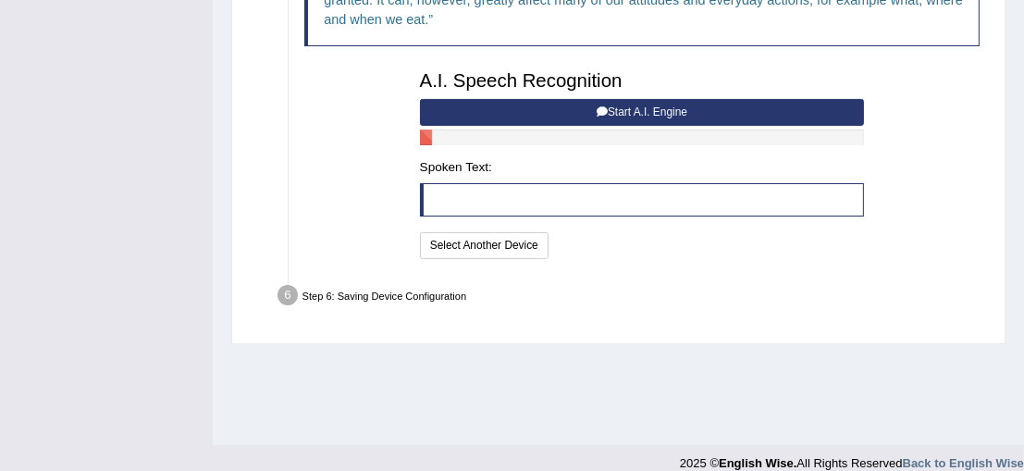
scroll to position [499, 0]
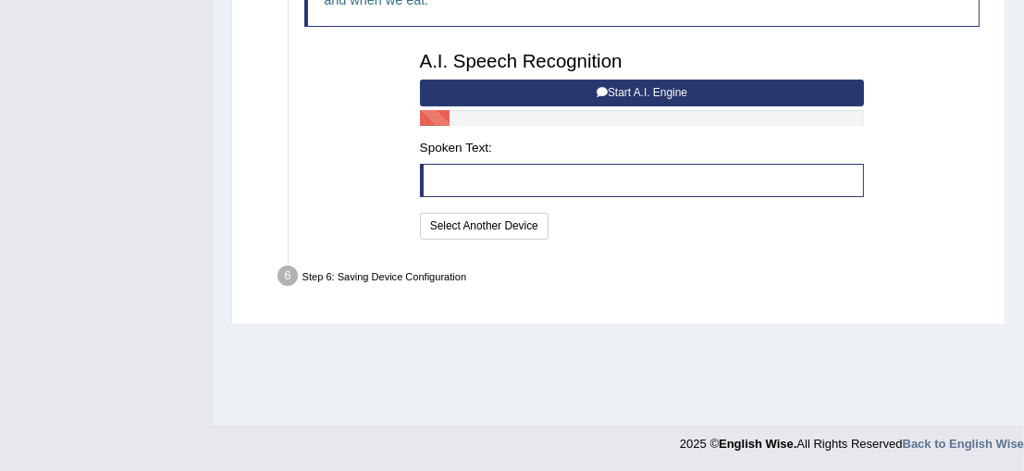
click at [658, 80] on button "Start A.I. Engine" at bounding box center [642, 93] width 445 height 27
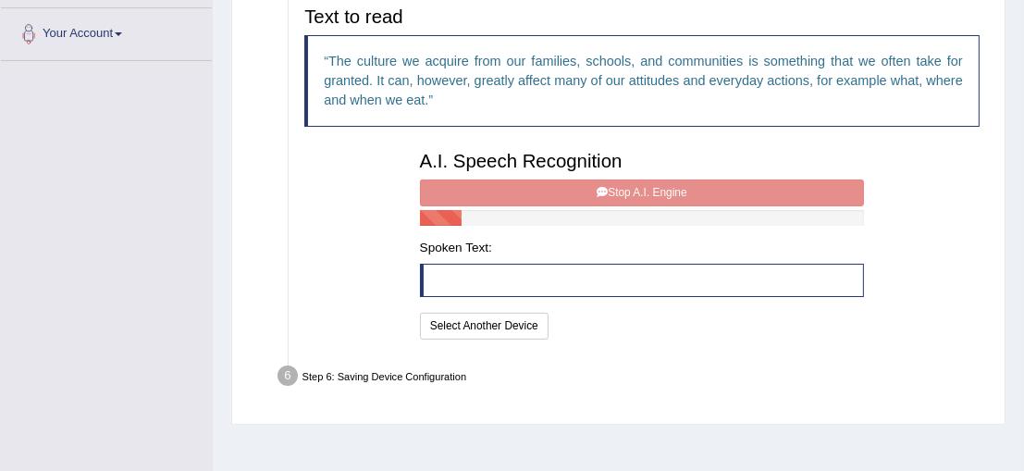
scroll to position [392, 0]
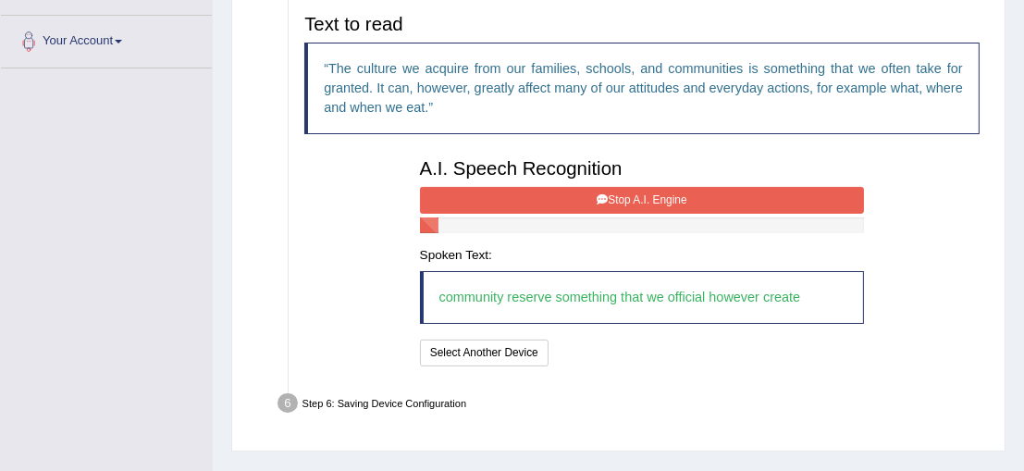
click at [692, 299] on blockquote "community reserve something that we official however create" at bounding box center [642, 297] width 445 height 53
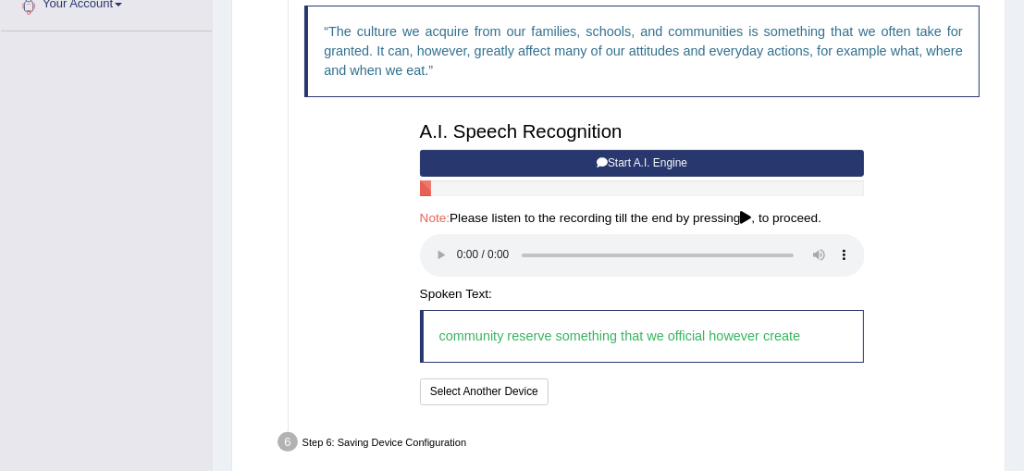
scroll to position [504, 0]
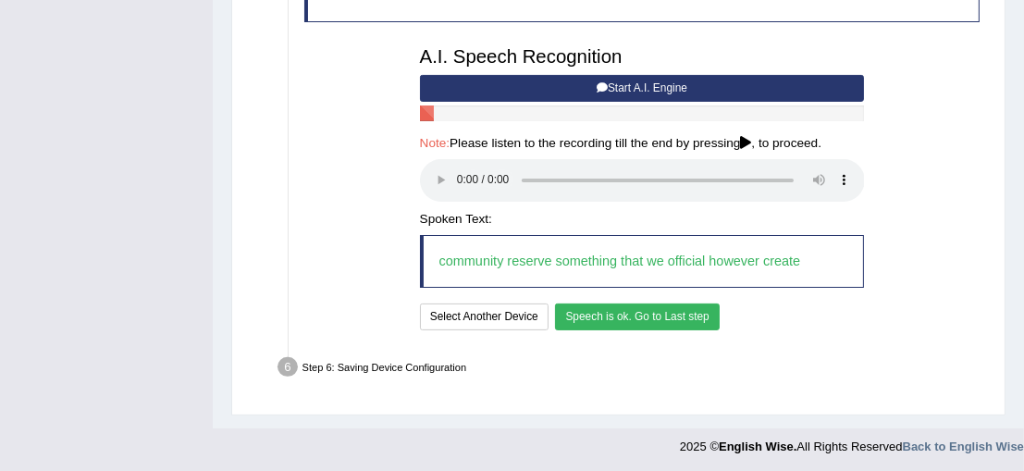
click at [642, 315] on button "Speech is ok. Go to Last step" at bounding box center [637, 316] width 165 height 27
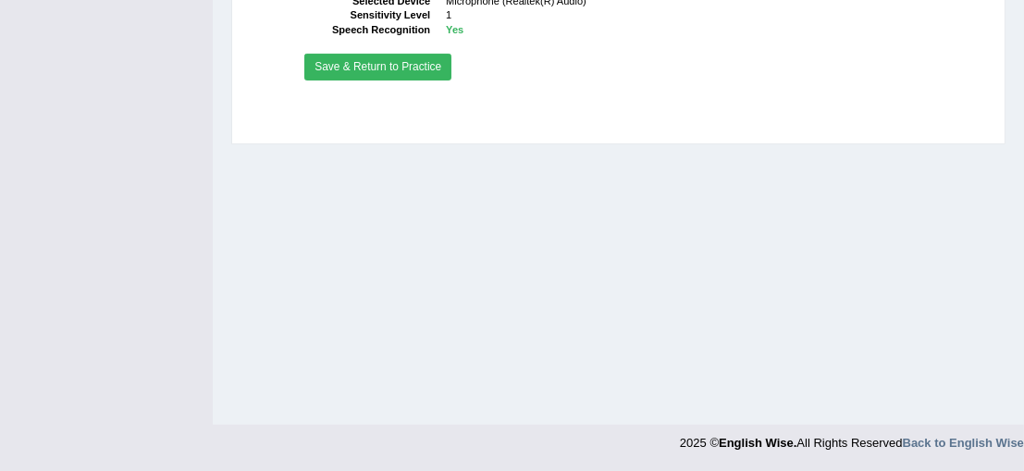
scroll to position [499, 0]
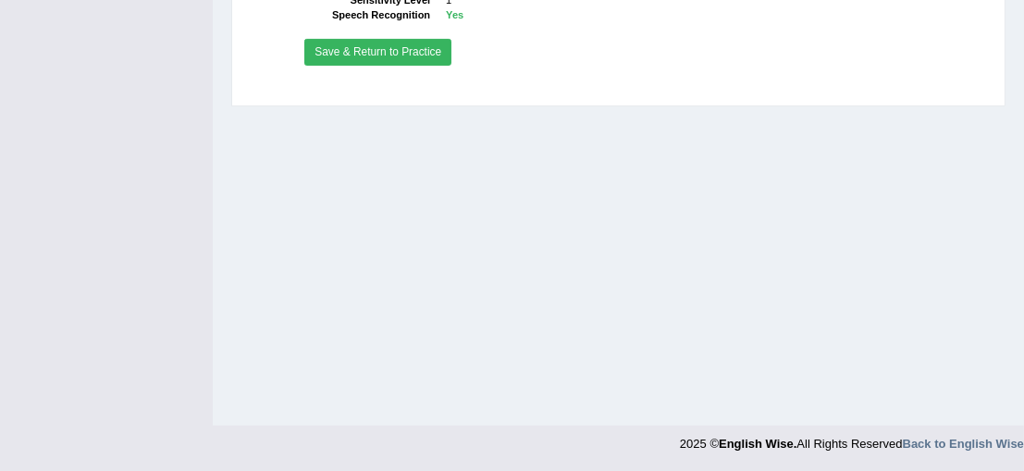
click at [417, 56] on button "Save & Return to Practice" at bounding box center [377, 52] width 147 height 27
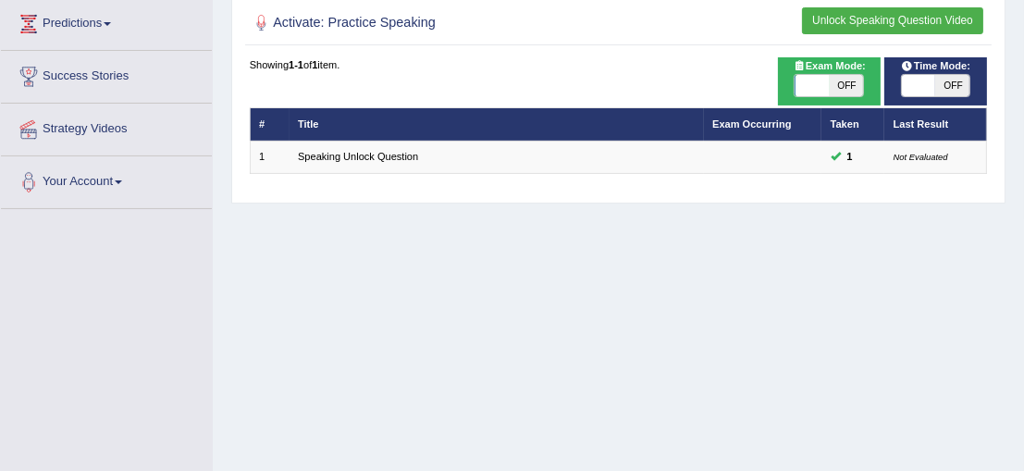
scroll to position [165, 0]
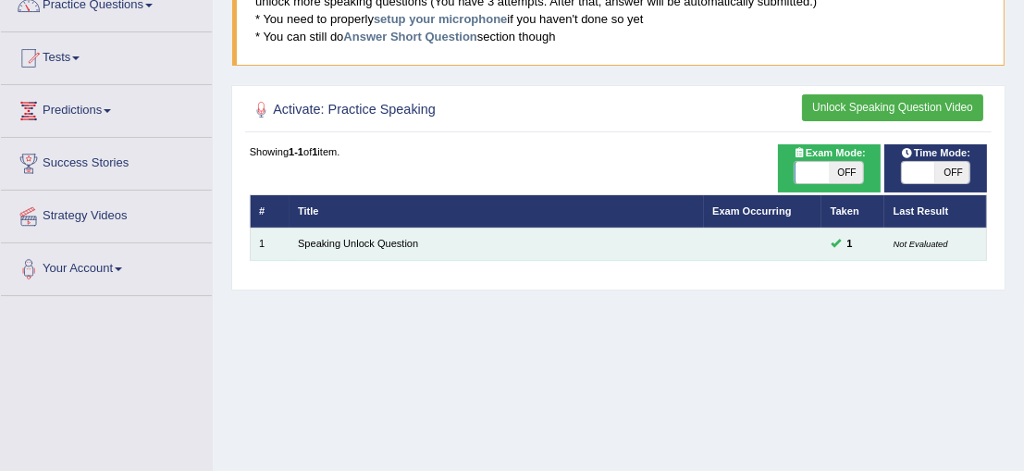
click at [883, 249] on td "1" at bounding box center [852, 244] width 63 height 32
click at [812, 241] on td at bounding box center [763, 244] width 118 height 32
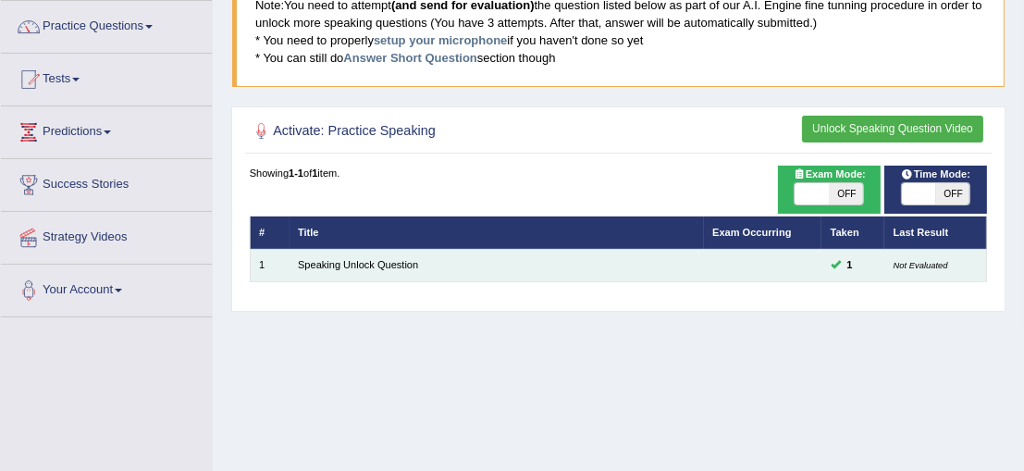
click at [661, 254] on td "Speaking Unlock Question" at bounding box center [496, 265] width 414 height 32
drag, startPoint x: 661, startPoint y: 254, endPoint x: 600, endPoint y: 275, distance: 64.3
click at [600, 275] on td "Speaking Unlock Question" at bounding box center [496, 265] width 414 height 32
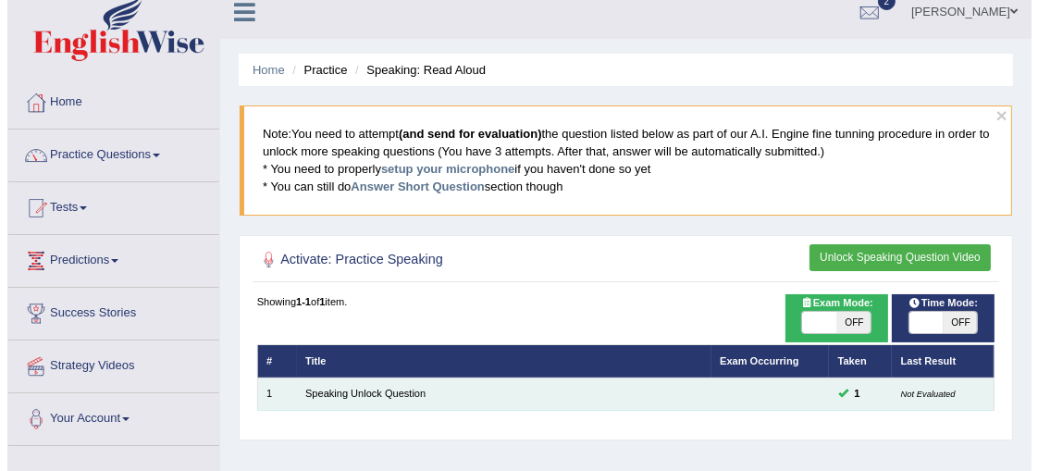
scroll to position [0, 0]
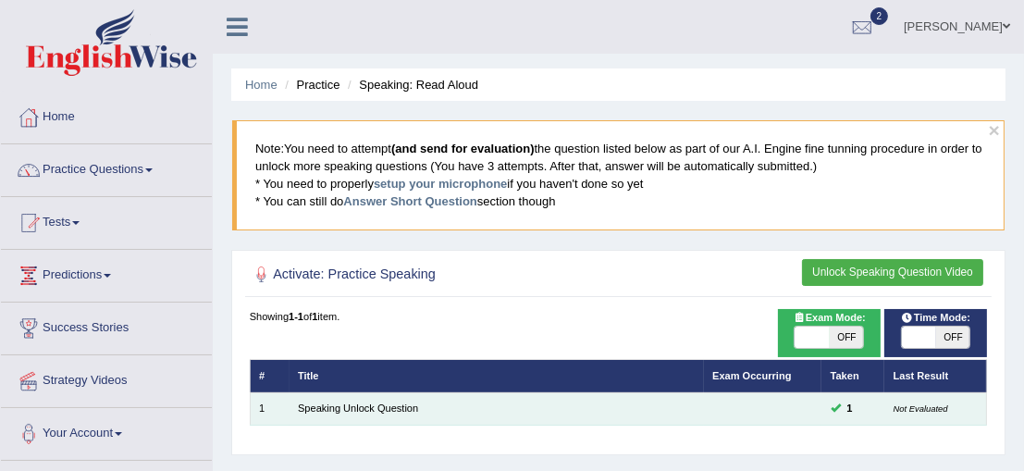
click at [914, 415] on td "Not Evaluated" at bounding box center [935, 408] width 103 height 32
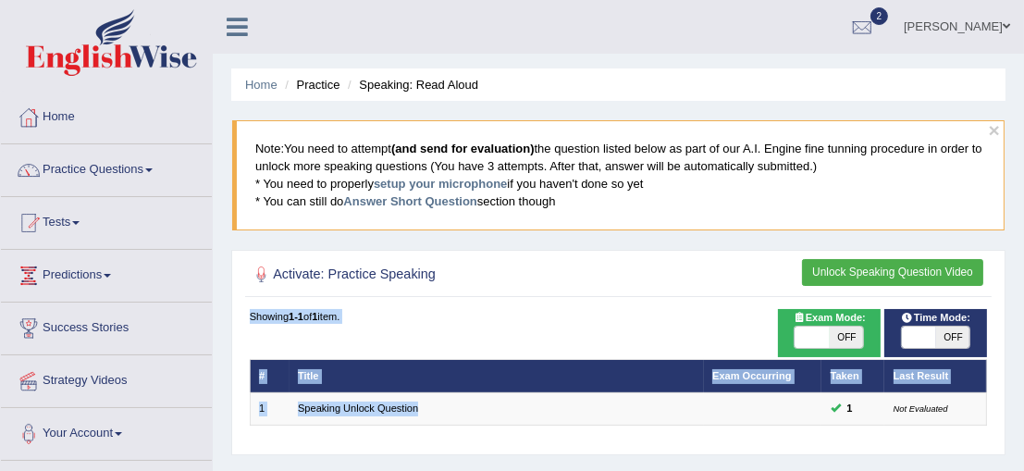
drag, startPoint x: 738, startPoint y: 408, endPoint x: 863, endPoint y: 313, distance: 157.0
click at [863, 313] on div "Time Mode: ON OFF Exam Mode: ON OFF Showing 1-1 of 1 item. # Title Exam Occurri…" at bounding box center [617, 378] width 745 height 138
click at [842, 333] on span "OFF" at bounding box center [847, 337] width 34 height 22
checkbox input "true"
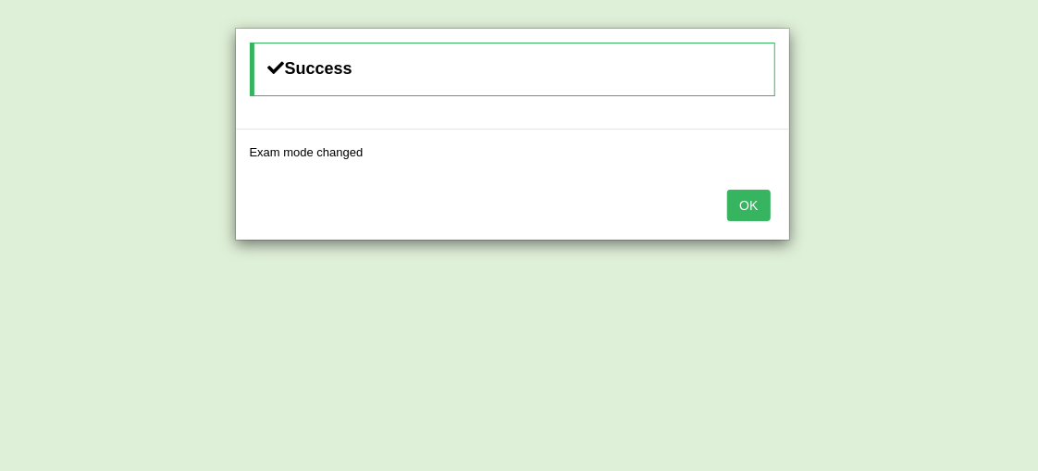
click at [732, 201] on button "OK" at bounding box center [748, 205] width 43 height 31
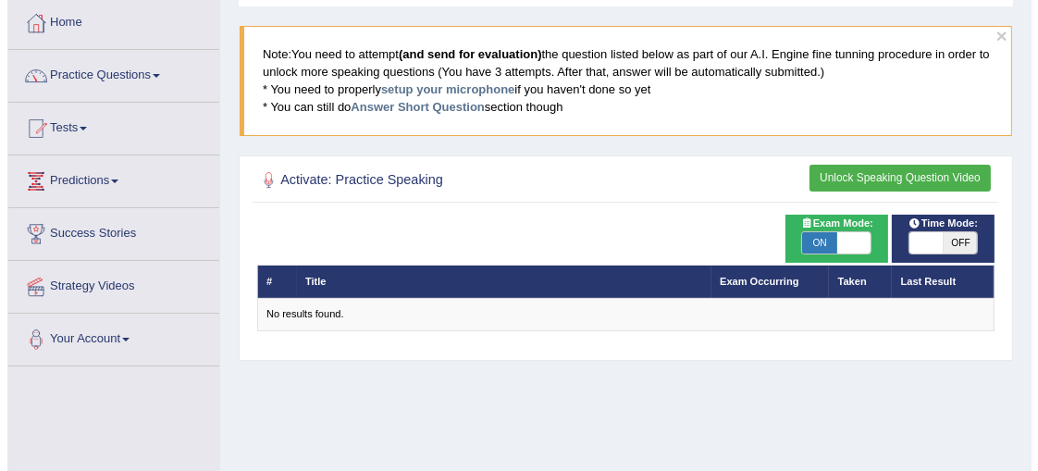
scroll to position [95, 0]
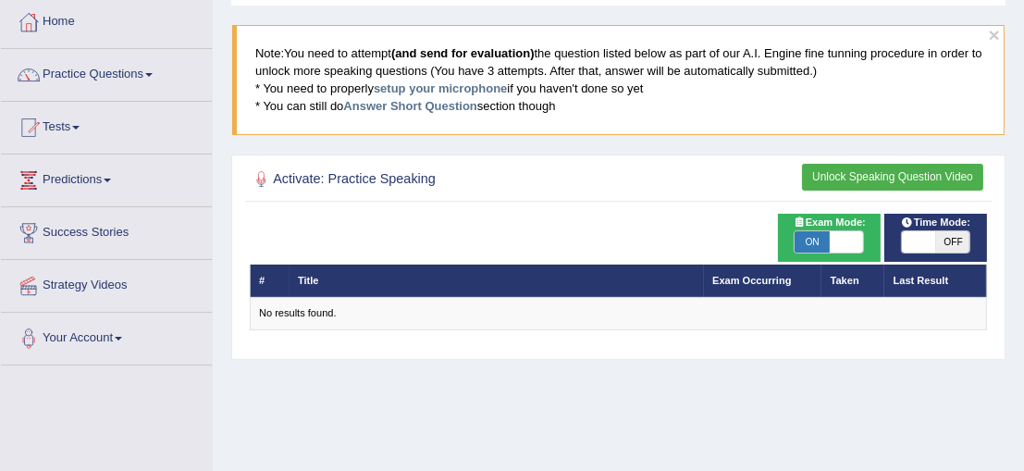
click at [816, 235] on span "ON" at bounding box center [811, 242] width 34 height 22
checkbox input "false"
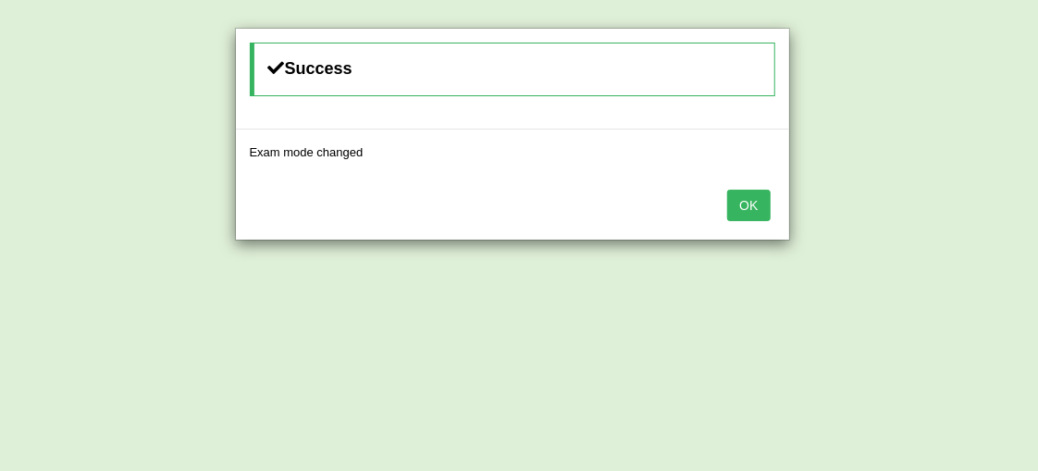
click at [744, 202] on button "OK" at bounding box center [748, 205] width 43 height 31
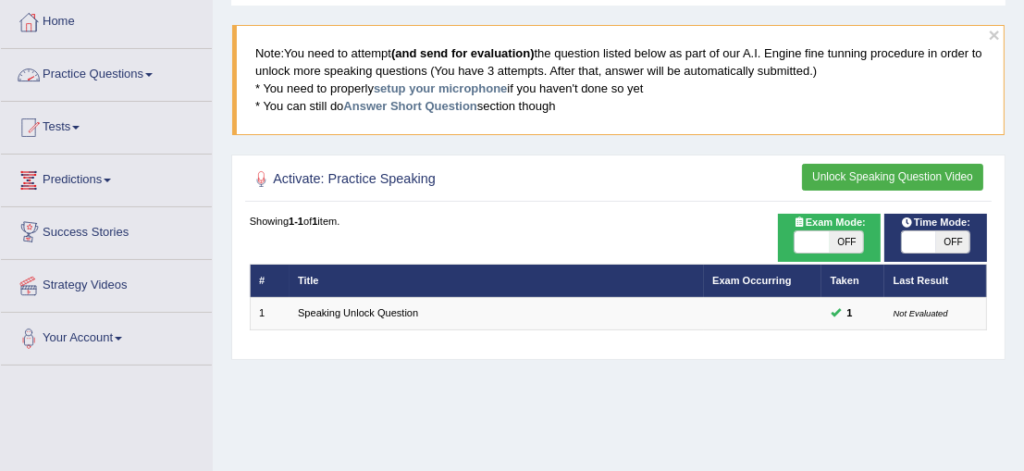
click at [121, 195] on link "Predictions" at bounding box center [106, 177] width 211 height 46
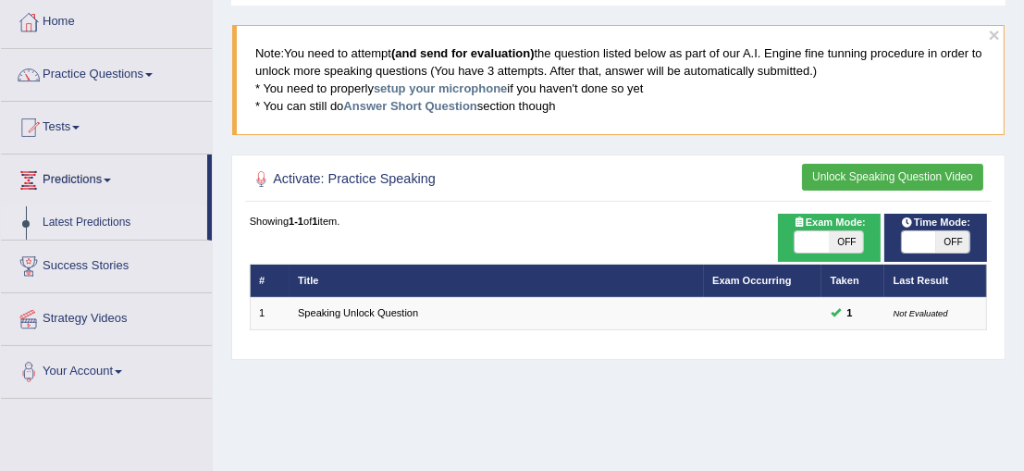
click at [99, 211] on link "Latest Predictions" at bounding box center [120, 222] width 173 height 33
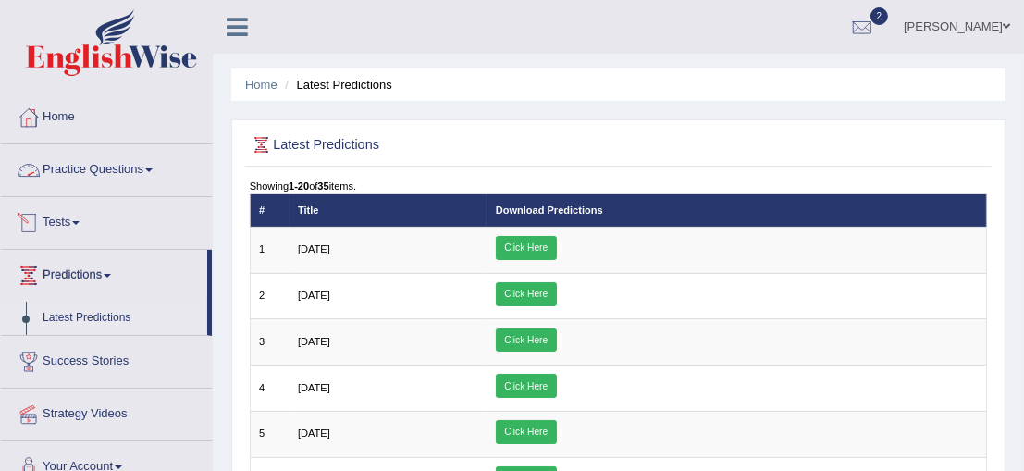
click at [46, 169] on link "Practice Questions" at bounding box center [106, 167] width 211 height 46
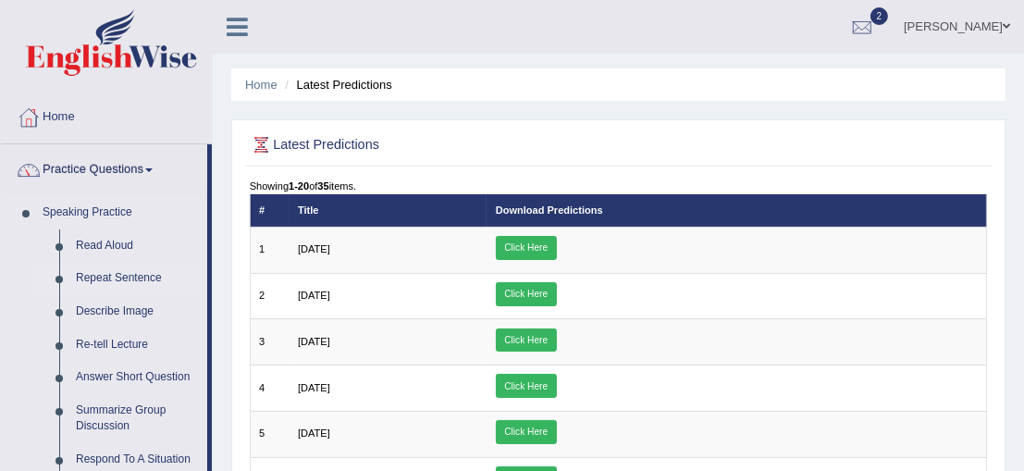
click at [92, 271] on link "Repeat Sentence" at bounding box center [138, 278] width 140 height 33
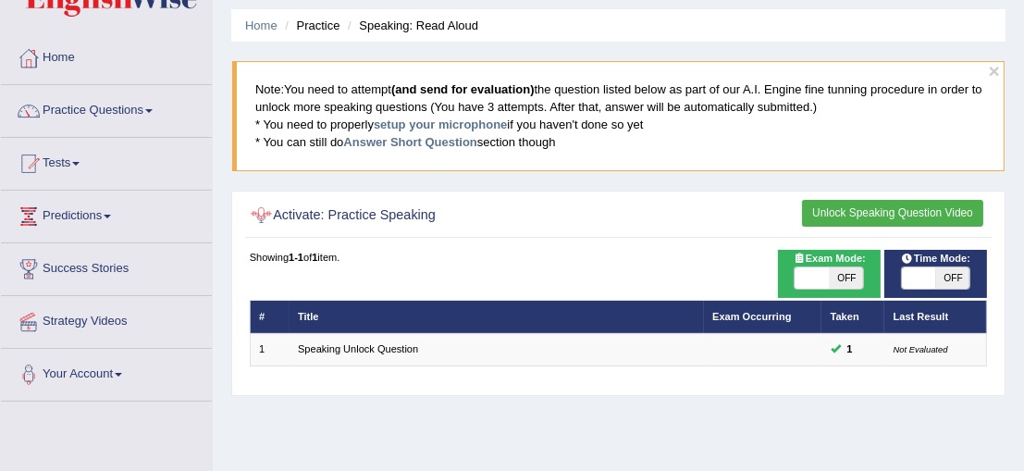
scroll to position [62, 0]
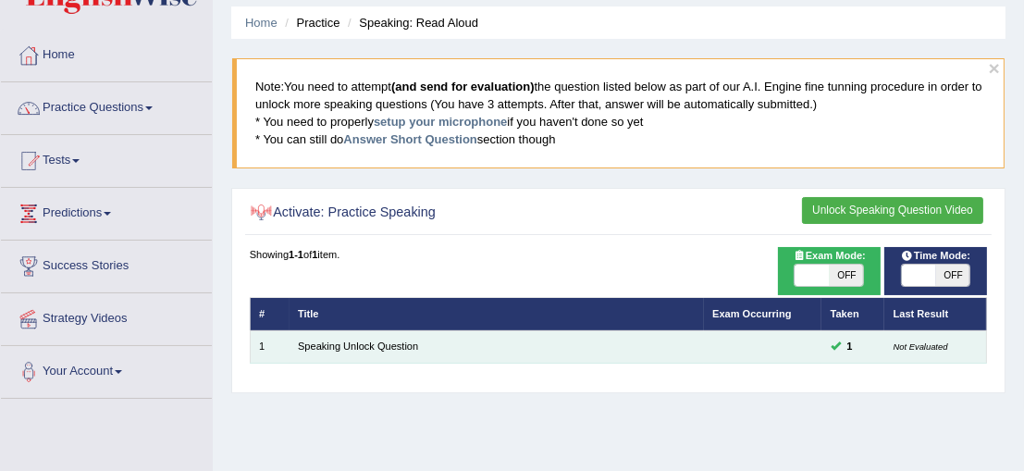
click at [526, 332] on td "Speaking Unlock Question" at bounding box center [496, 346] width 414 height 32
click at [483, 353] on td "Speaking Unlock Question" at bounding box center [496, 346] width 414 height 32
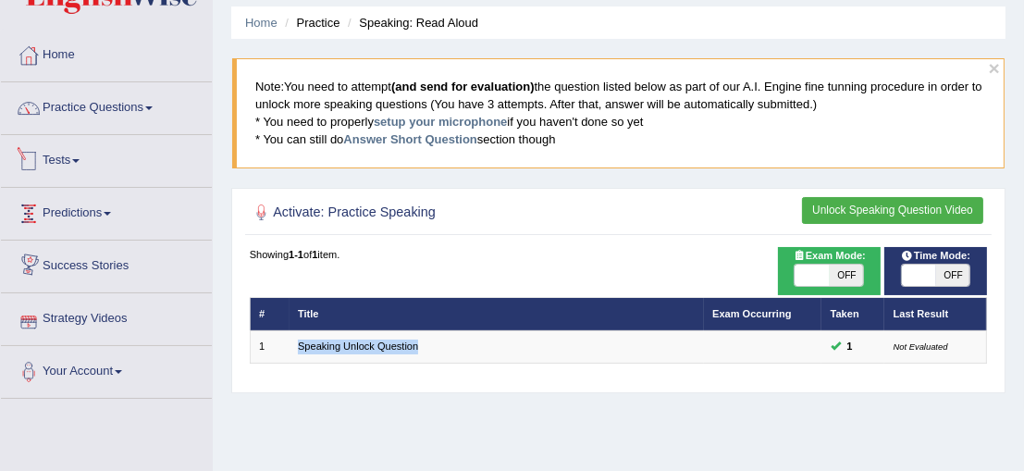
click at [78, 157] on link "Tests" at bounding box center [106, 158] width 211 height 46
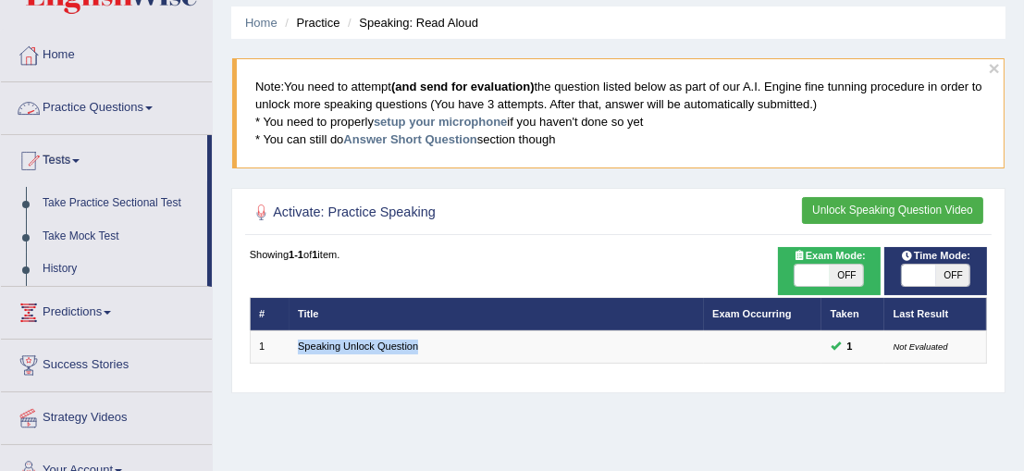
click at [90, 103] on link "Practice Questions" at bounding box center [106, 105] width 211 height 46
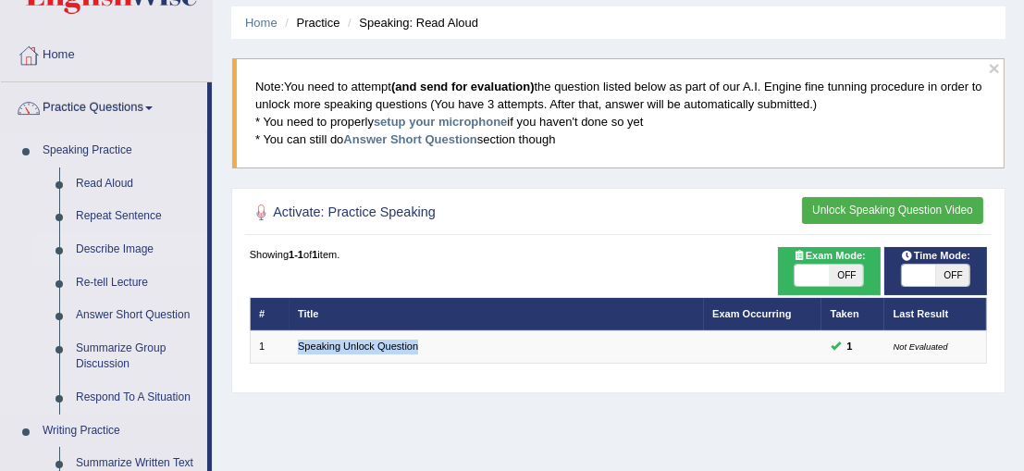
click at [112, 254] on link "Describe Image" at bounding box center [138, 249] width 140 height 33
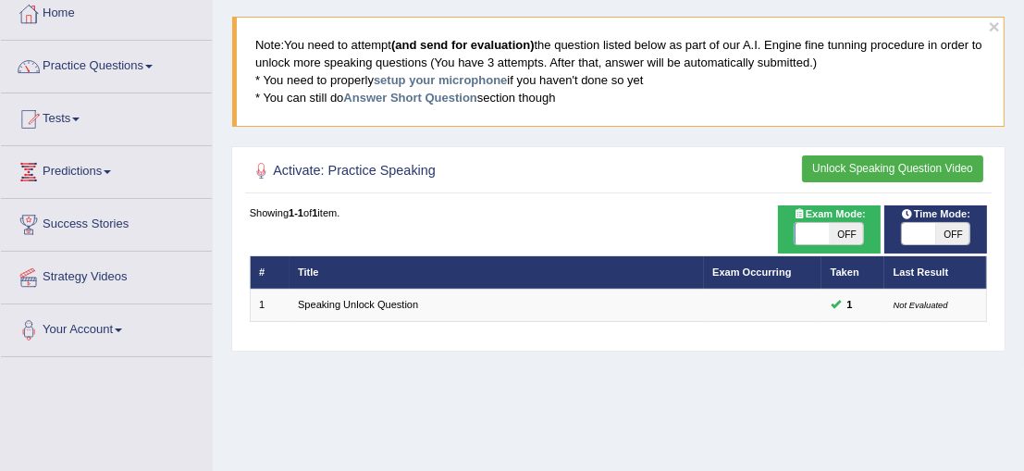
scroll to position [107, 0]
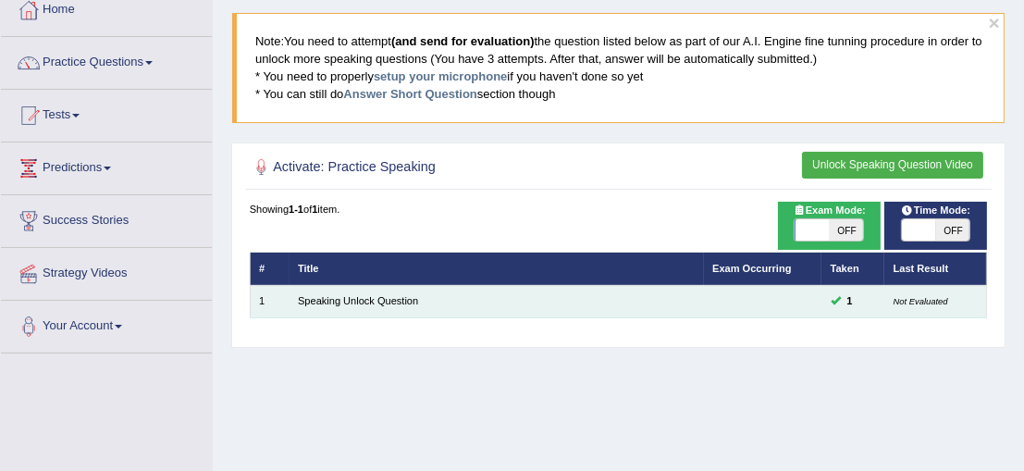
click at [663, 297] on td "Speaking Unlock Question" at bounding box center [496, 301] width 414 height 32
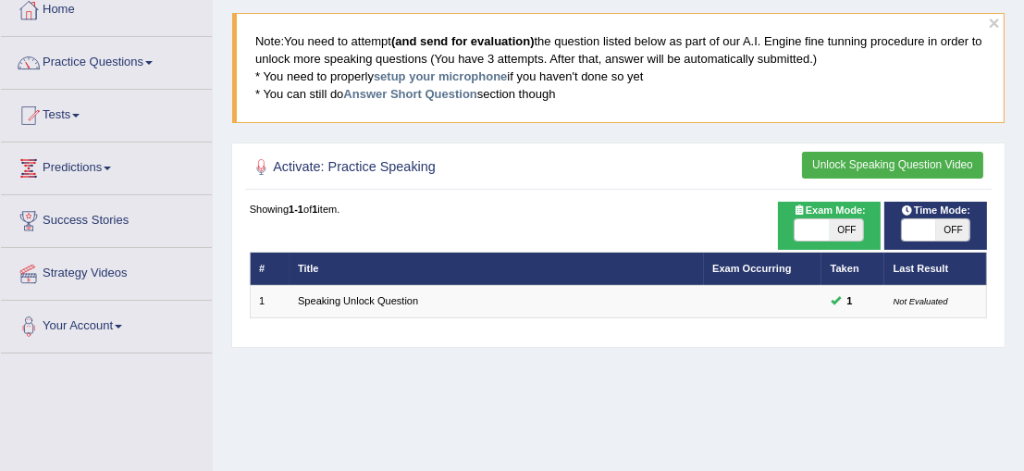
click at [872, 156] on button "Unlock Speaking Question Video" at bounding box center [892, 165] width 181 height 27
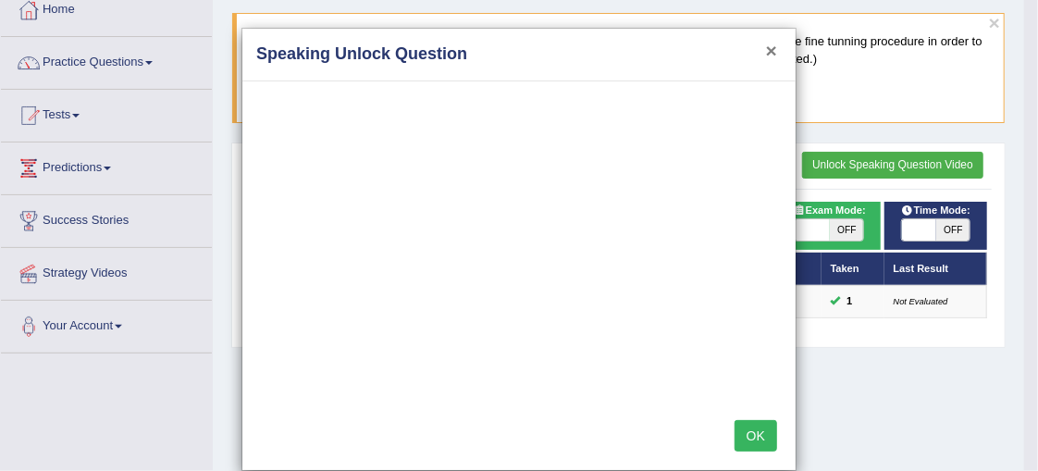
click at [766, 46] on button "×" at bounding box center [771, 50] width 11 height 19
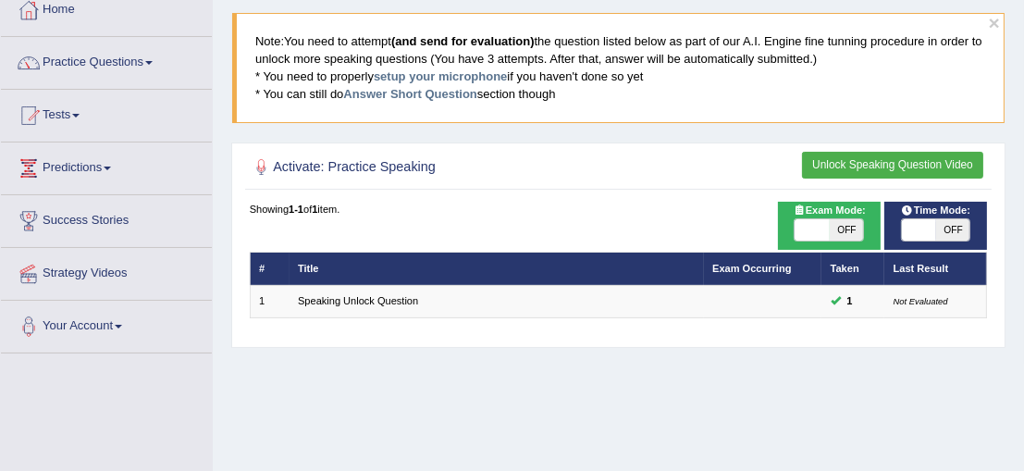
scroll to position [0, 0]
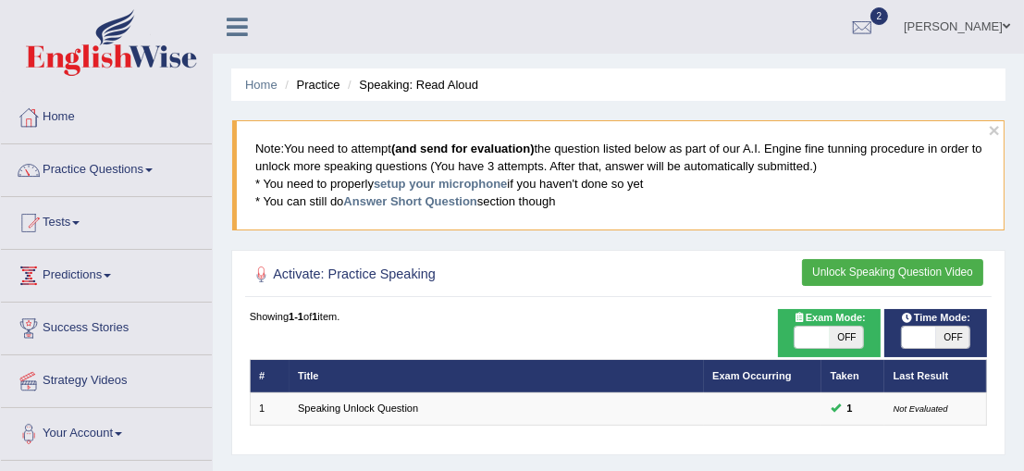
click at [110, 266] on link "Predictions" at bounding box center [106, 273] width 211 height 46
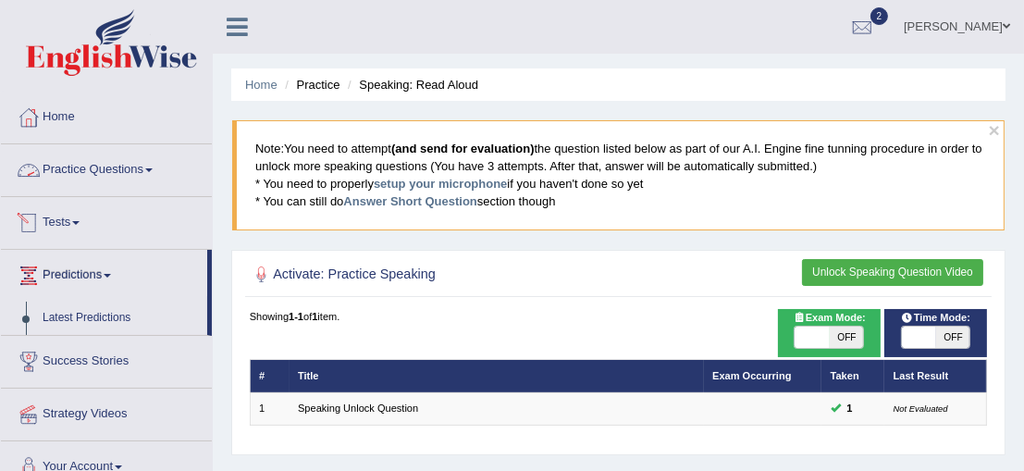
click at [171, 174] on link "Practice Questions" at bounding box center [106, 167] width 211 height 46
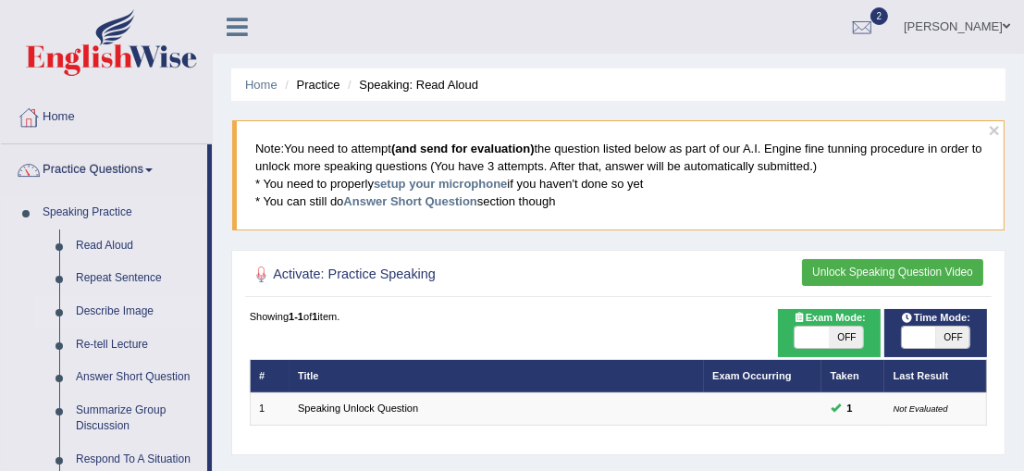
click at [102, 314] on link "Describe Image" at bounding box center [138, 311] width 140 height 33
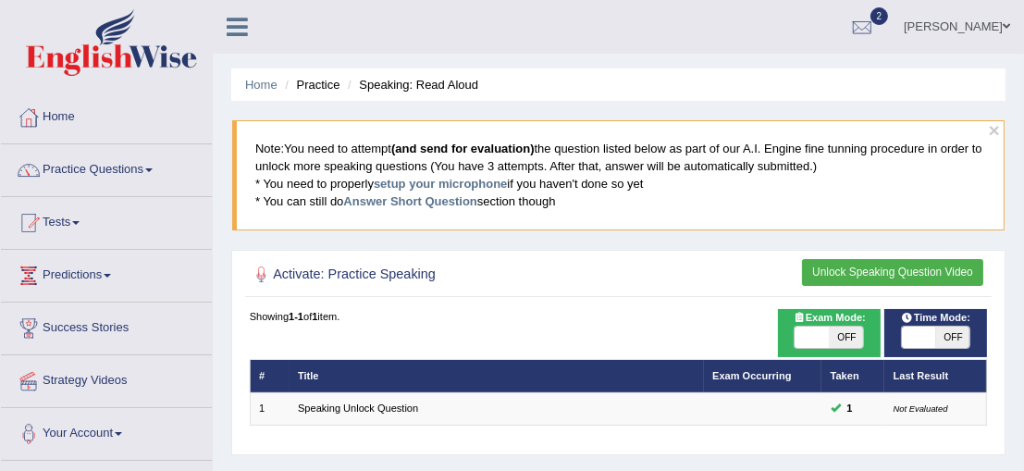
click at [407, 80] on li "Speaking: Read Aloud" at bounding box center [410, 85] width 135 height 18
click at [326, 82] on li "Practice" at bounding box center [309, 85] width 59 height 18
click at [431, 85] on li "Speaking: Read Aloud" at bounding box center [410, 85] width 135 height 18
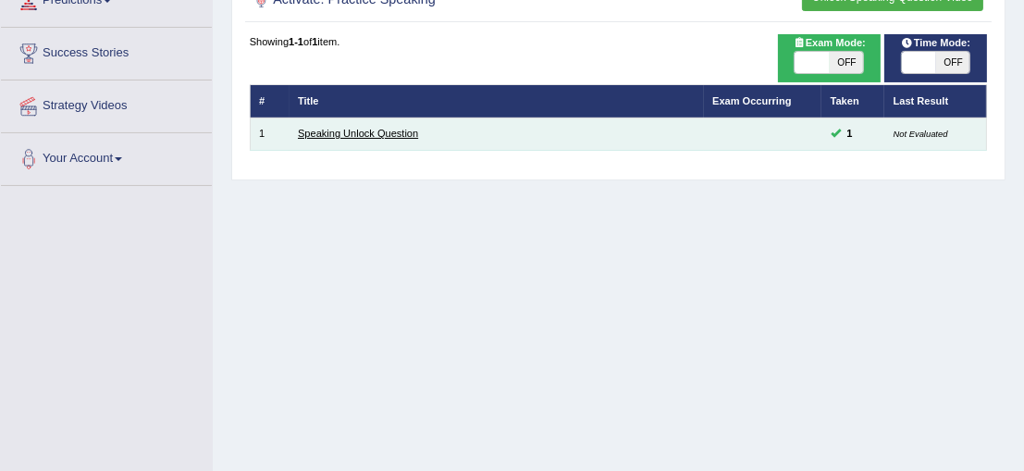
scroll to position [274, 0]
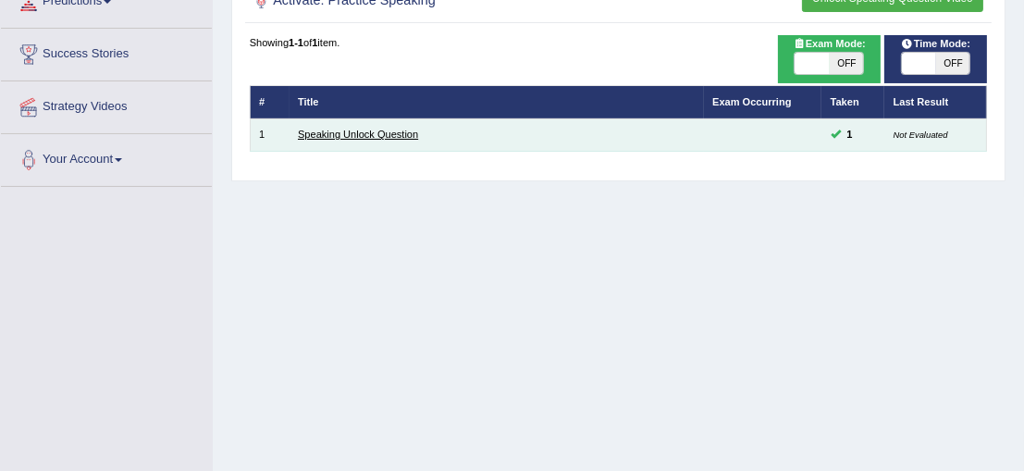
click at [324, 129] on link "Speaking Unlock Question" at bounding box center [358, 134] width 120 height 11
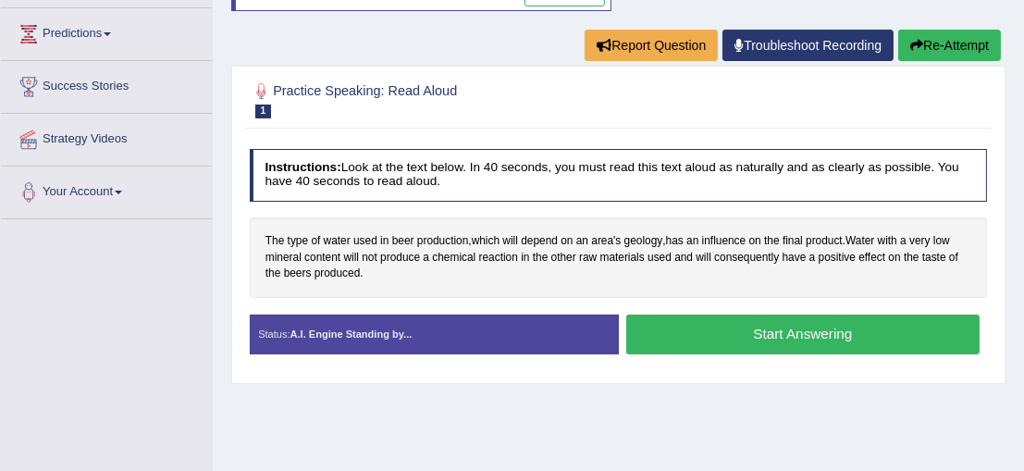
scroll to position [249, 0]
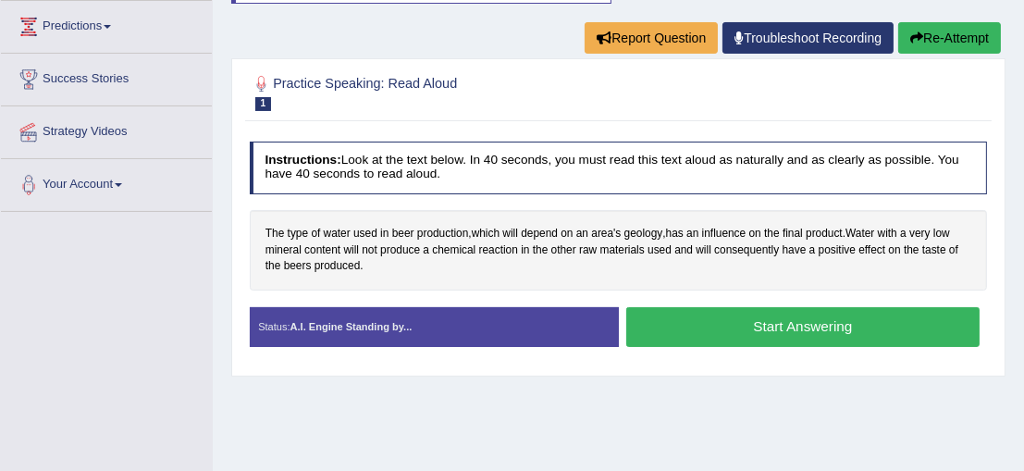
click at [755, 313] on button "Start Answering" at bounding box center [802, 327] width 353 height 40
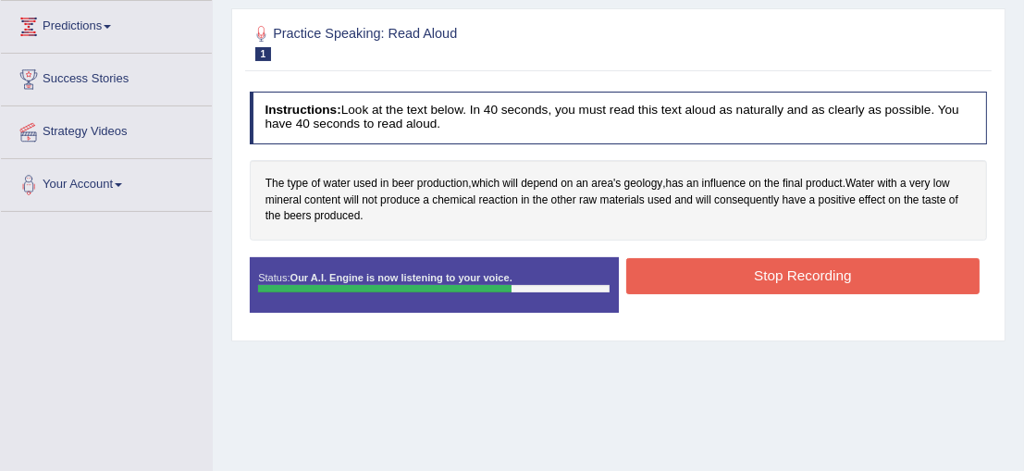
click at [783, 279] on button "Stop Recording" at bounding box center [802, 276] width 353 height 36
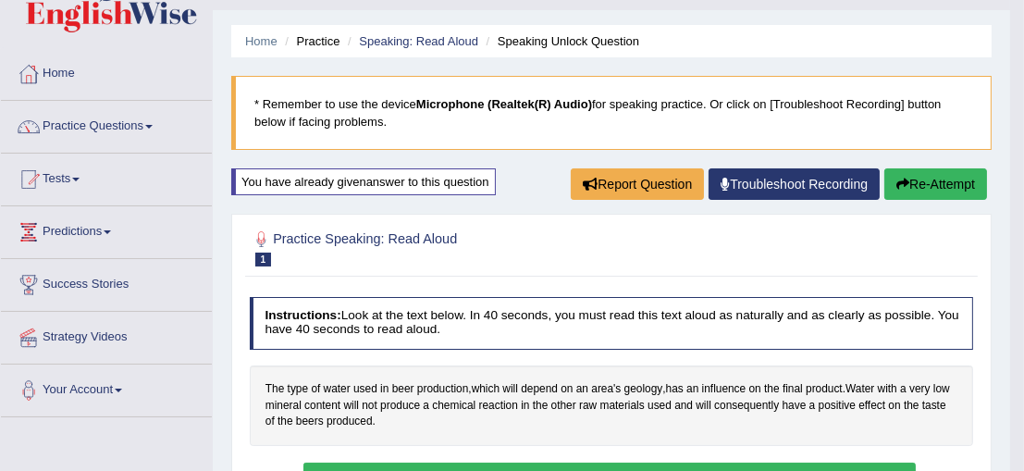
scroll to position [0, 0]
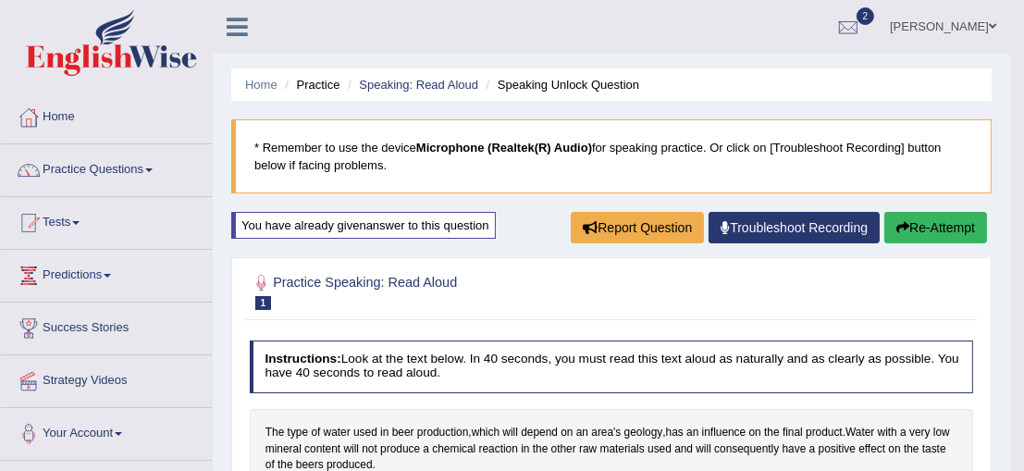
click at [548, 94] on ul "Home Practice Speaking: Read Aloud Speaking Unlock Question" at bounding box center [611, 84] width 760 height 32
click at [439, 94] on ul "Home Practice Speaking: Read Aloud Speaking Unlock Question" at bounding box center [611, 84] width 760 height 32
click at [98, 181] on link "Practice Questions" at bounding box center [106, 167] width 211 height 46
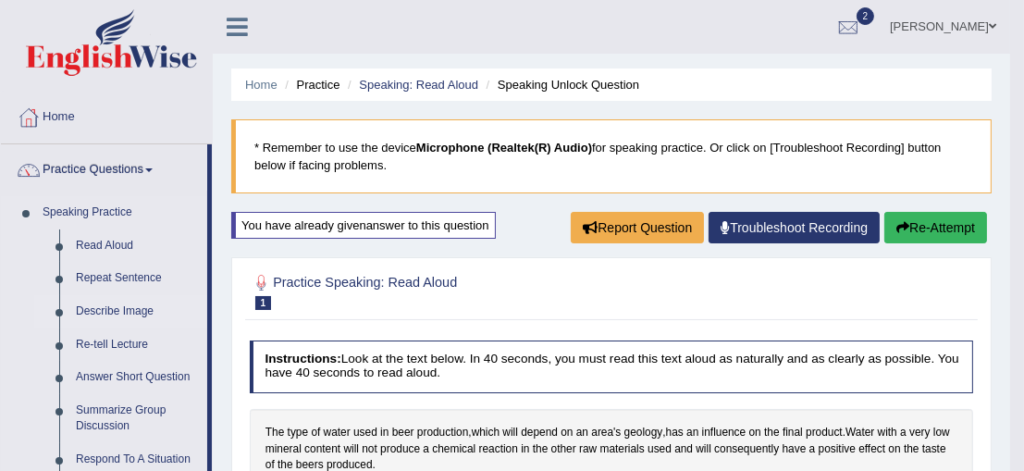
click at [128, 300] on link "Describe Image" at bounding box center [138, 311] width 140 height 33
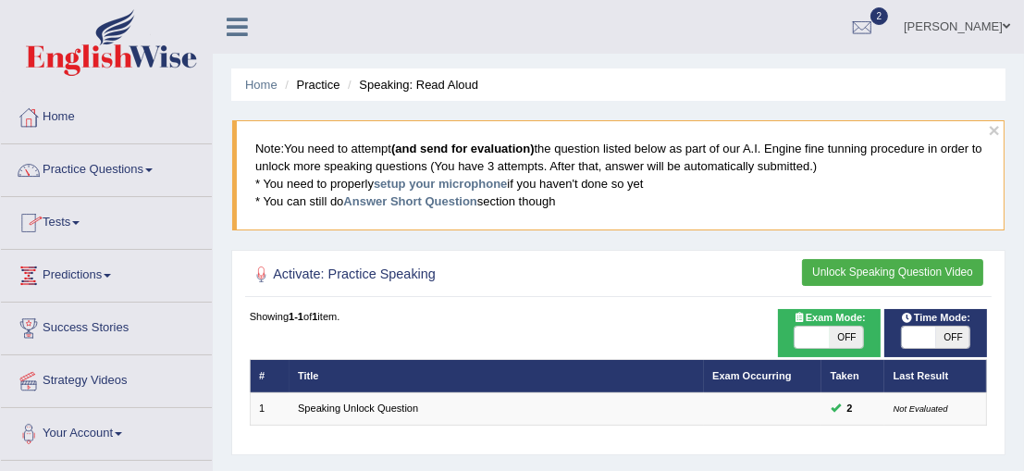
click at [82, 210] on link "Tests" at bounding box center [106, 220] width 211 height 46
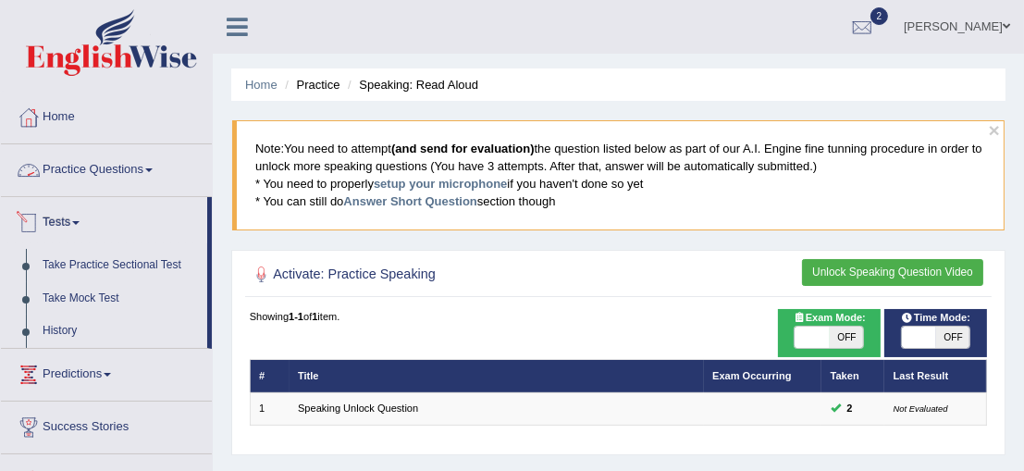
click at [86, 176] on link "Practice Questions" at bounding box center [106, 167] width 211 height 46
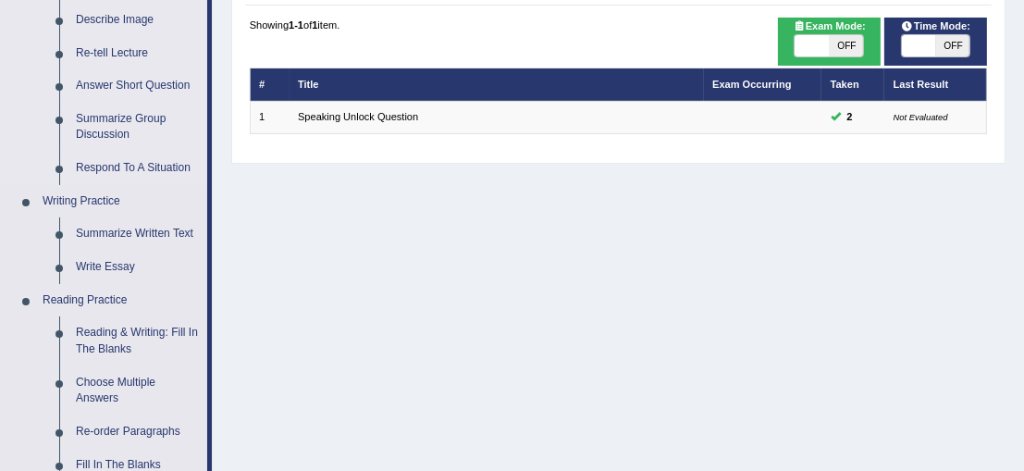
scroll to position [294, 0]
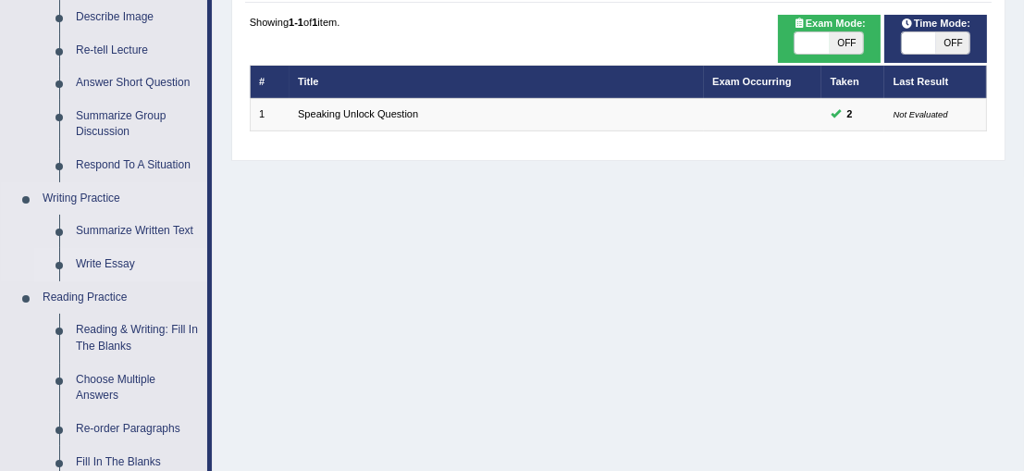
click at [133, 262] on link "Write Essay" at bounding box center [138, 264] width 140 height 33
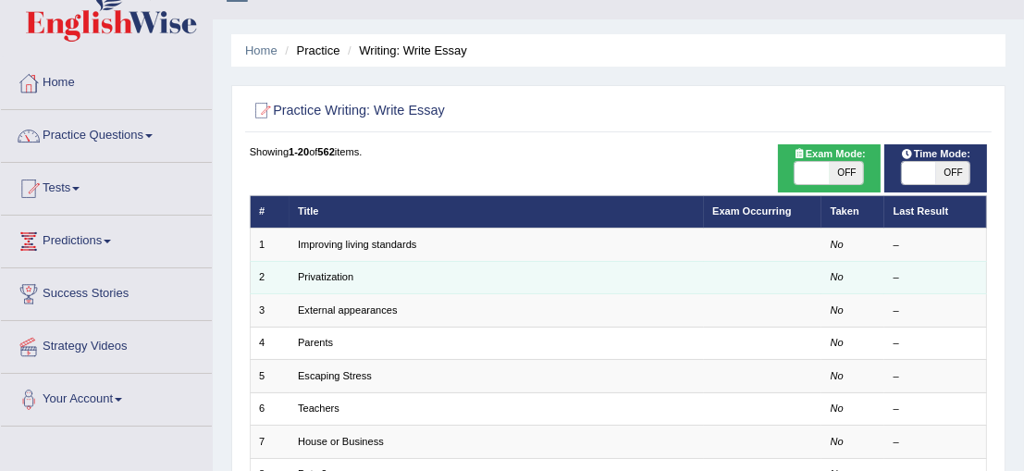
scroll to position [33, 0]
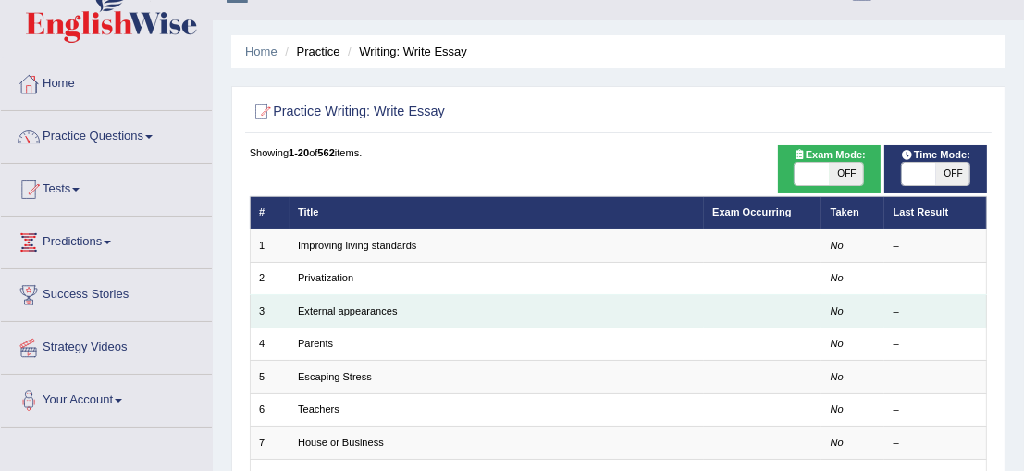
click at [469, 303] on td "External appearances" at bounding box center [496, 311] width 414 height 32
click at [460, 305] on td "External appearances" at bounding box center [496, 311] width 414 height 32
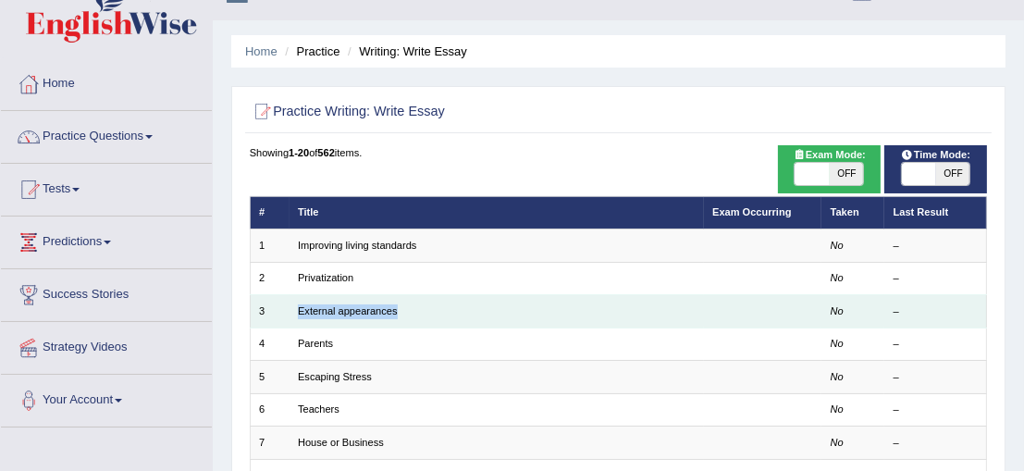
click at [460, 305] on td "External appearances" at bounding box center [496, 311] width 414 height 32
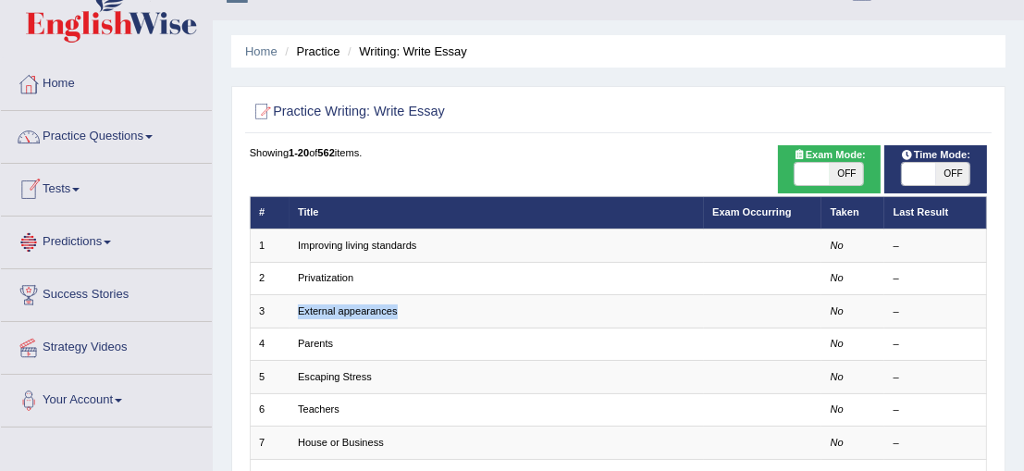
click at [68, 197] on link "Tests" at bounding box center [106, 187] width 211 height 46
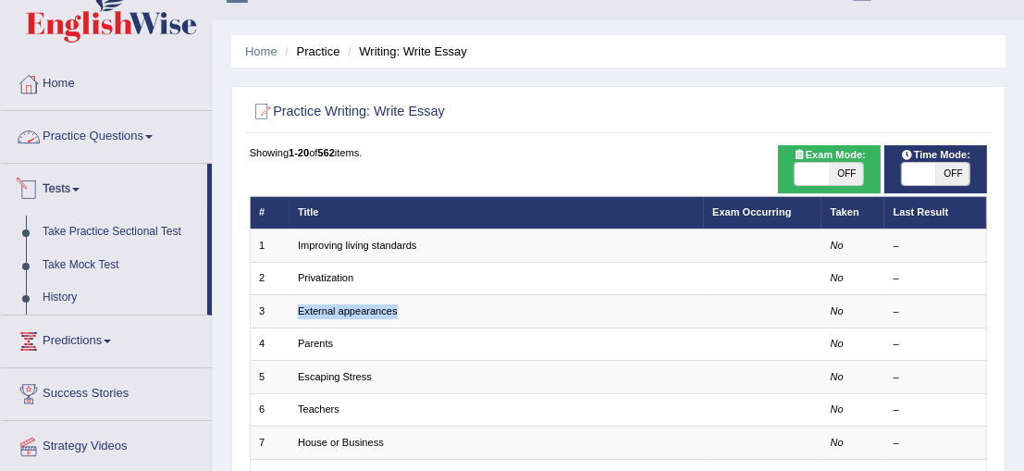
click at [100, 143] on link "Practice Questions" at bounding box center [106, 134] width 211 height 46
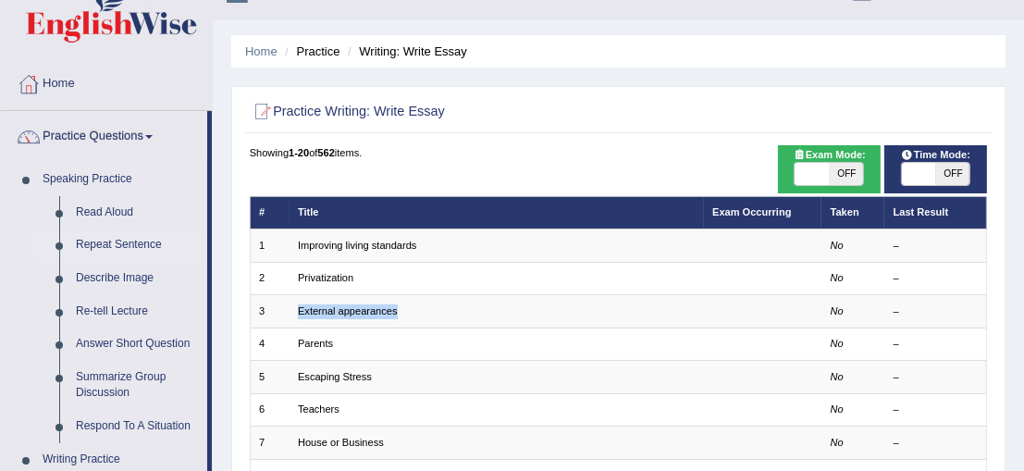
click at [113, 237] on link "Repeat Sentence" at bounding box center [138, 244] width 140 height 33
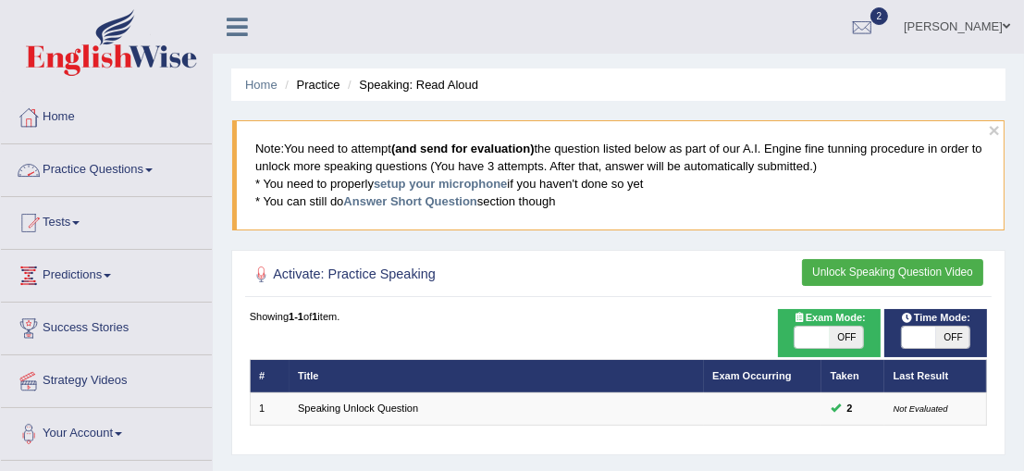
click at [134, 175] on link "Practice Questions" at bounding box center [106, 167] width 211 height 46
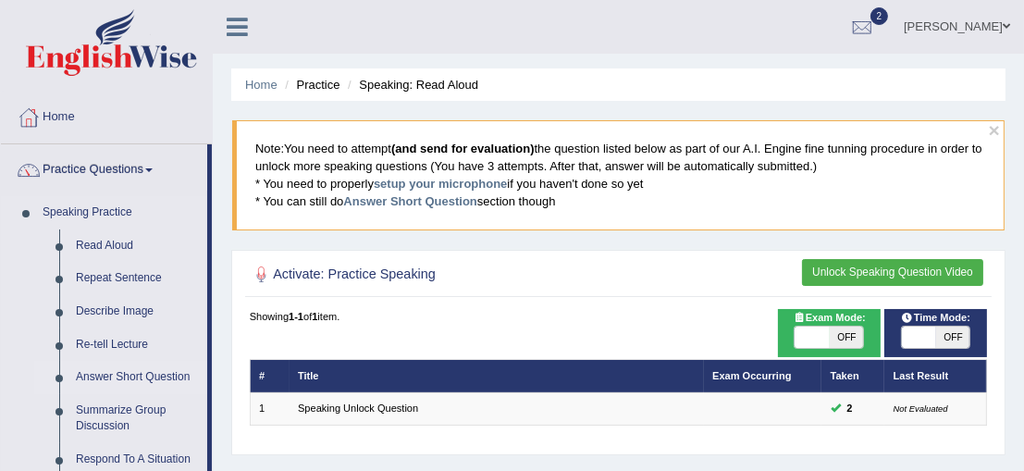
scroll to position [375, 0]
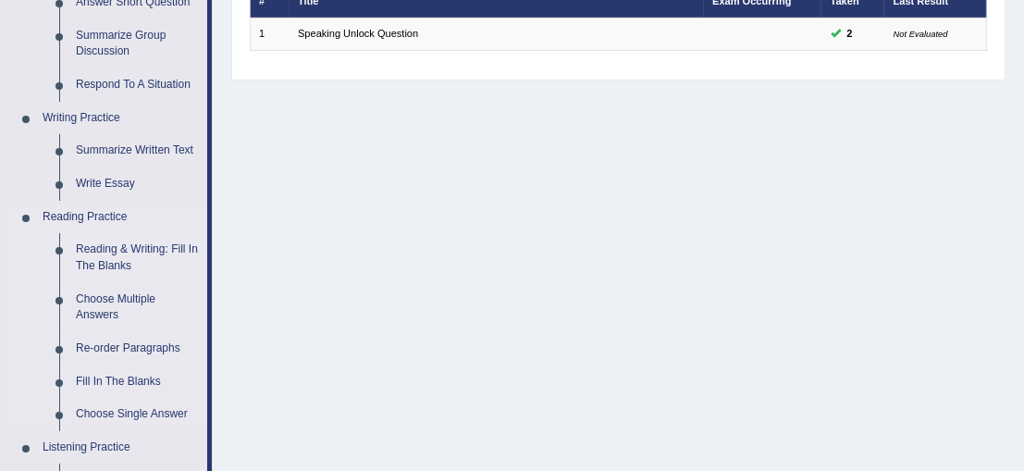
click at [108, 268] on link "Reading & Writing: Fill In The Blanks" at bounding box center [138, 257] width 140 height 49
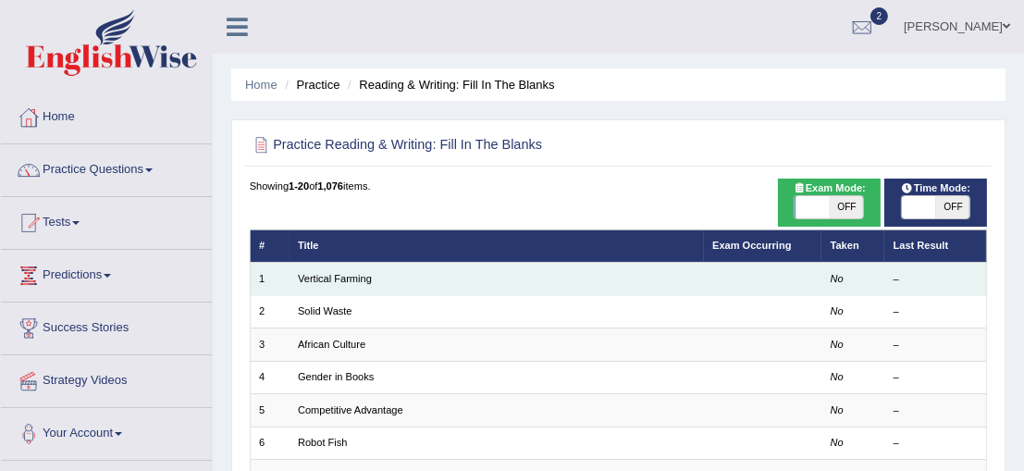
click at [406, 275] on td "Vertical Farming" at bounding box center [496, 279] width 414 height 32
drag, startPoint x: 406, startPoint y: 275, endPoint x: 783, endPoint y: 291, distance: 377.7
click at [783, 291] on td at bounding box center [763, 279] width 118 height 32
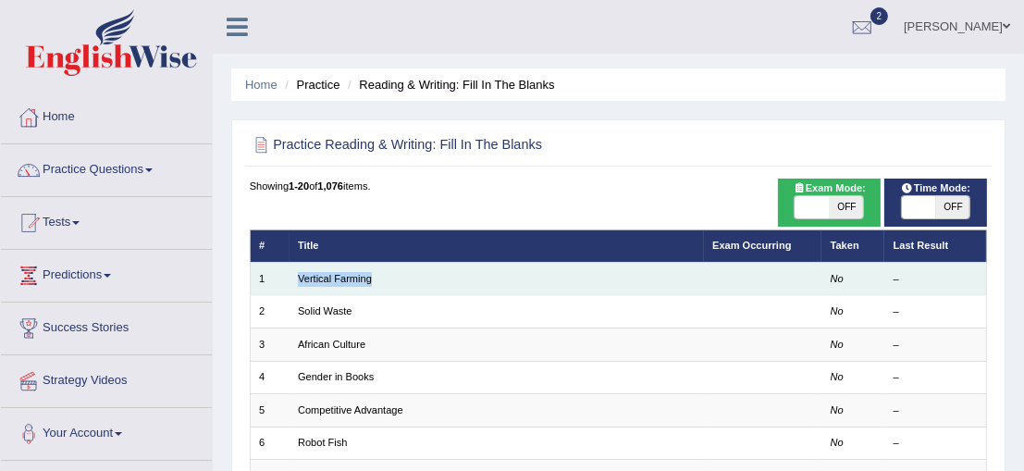
click at [783, 291] on td at bounding box center [763, 279] width 118 height 32
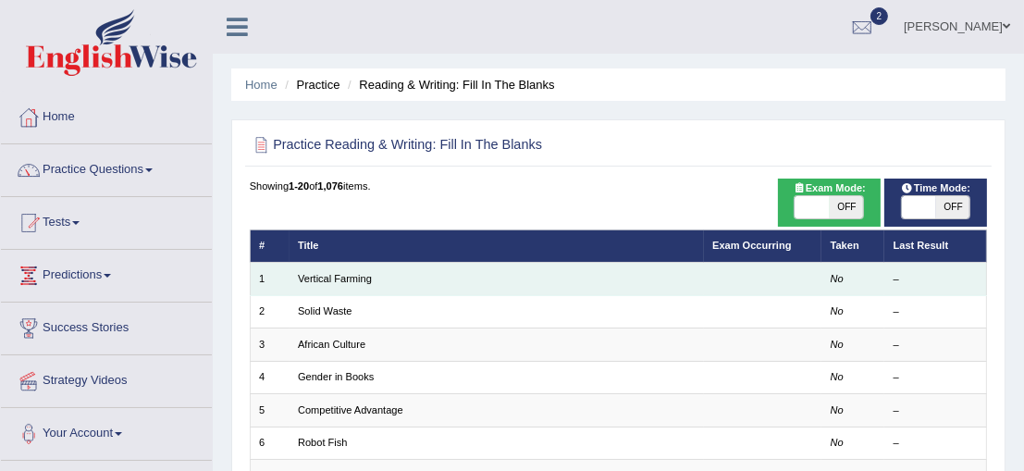
click at [783, 291] on td at bounding box center [763, 279] width 118 height 32
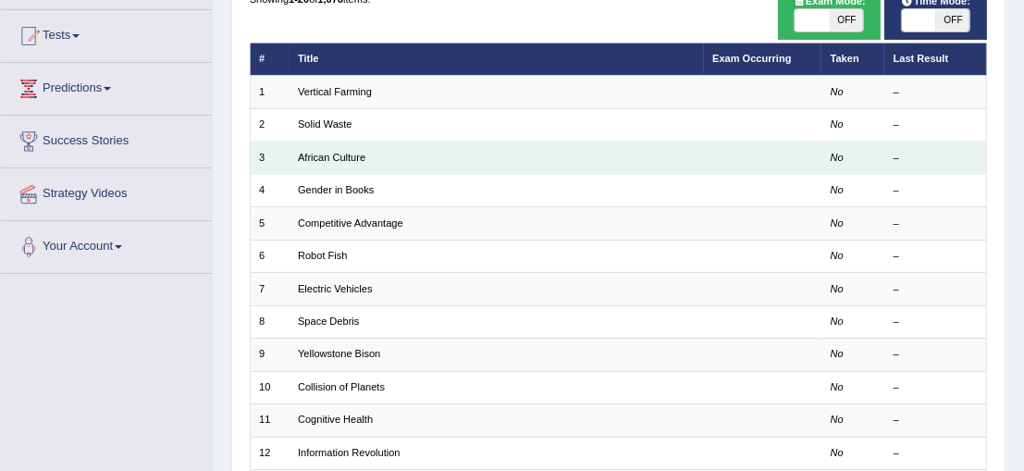
scroll to position [155, 0]
